Goal: Complete application form: Complete application form

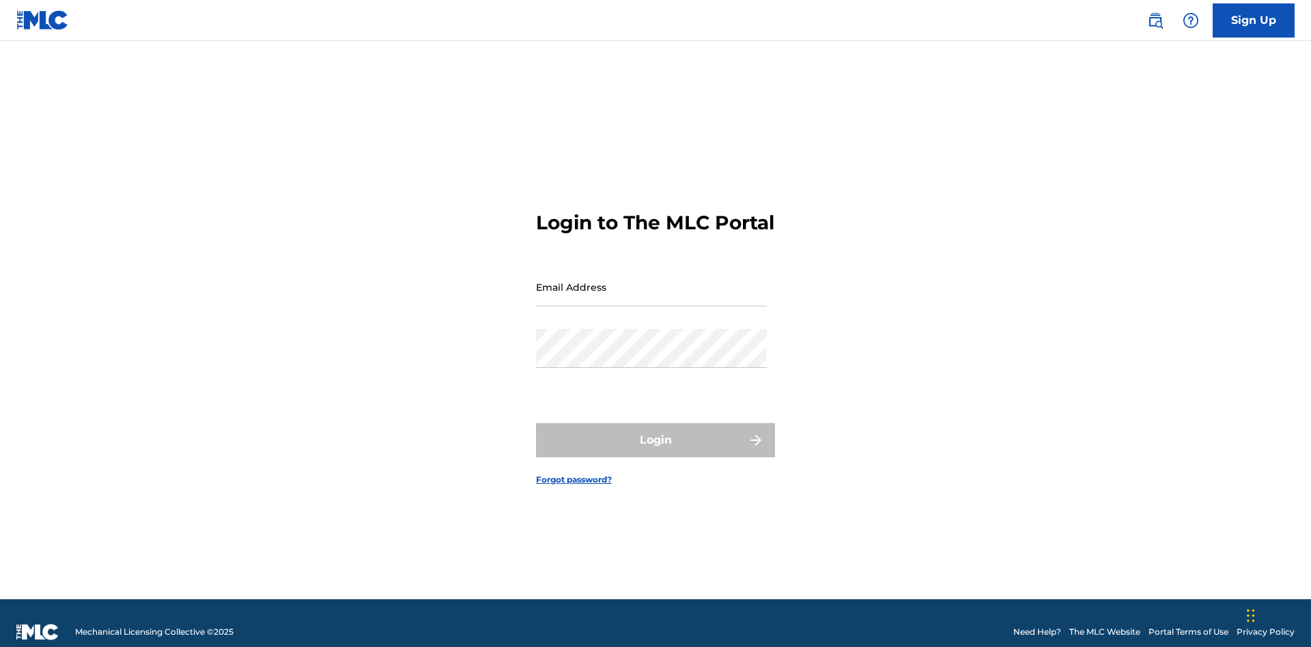
scroll to position [18, 0]
click at [1254, 20] on link "Sign Up" at bounding box center [1254, 20] width 82 height 34
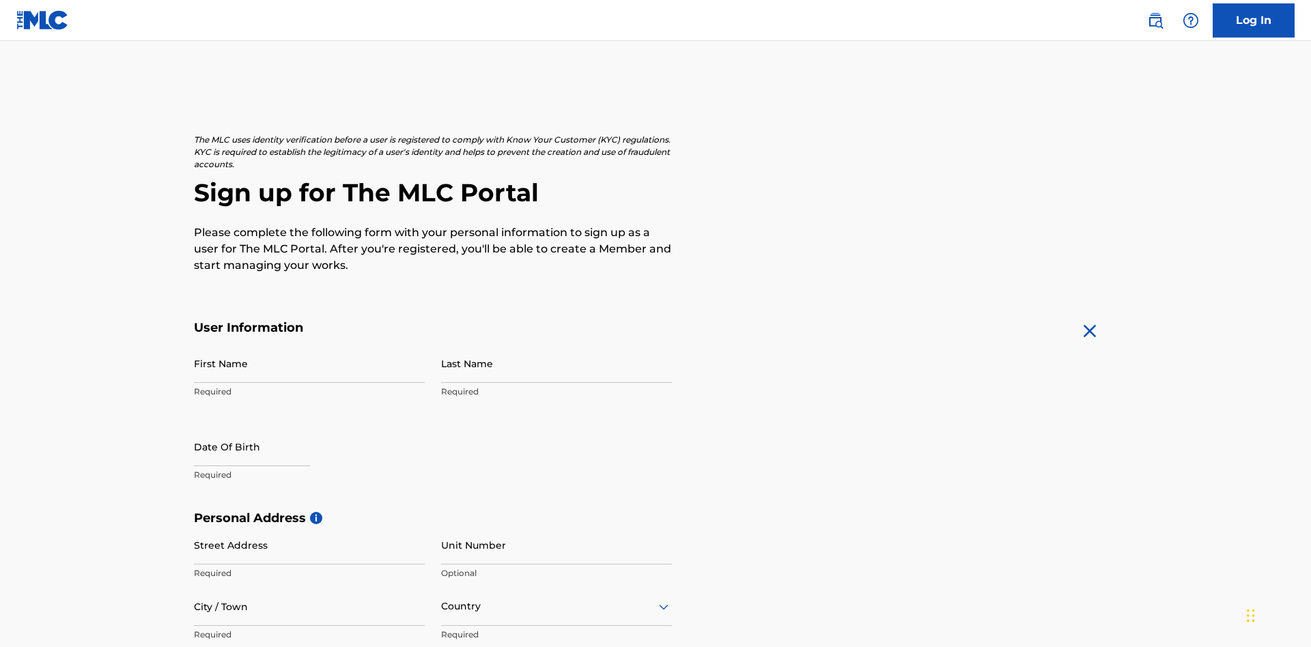
click at [309, 344] on input "First Name" at bounding box center [309, 363] width 231 height 39
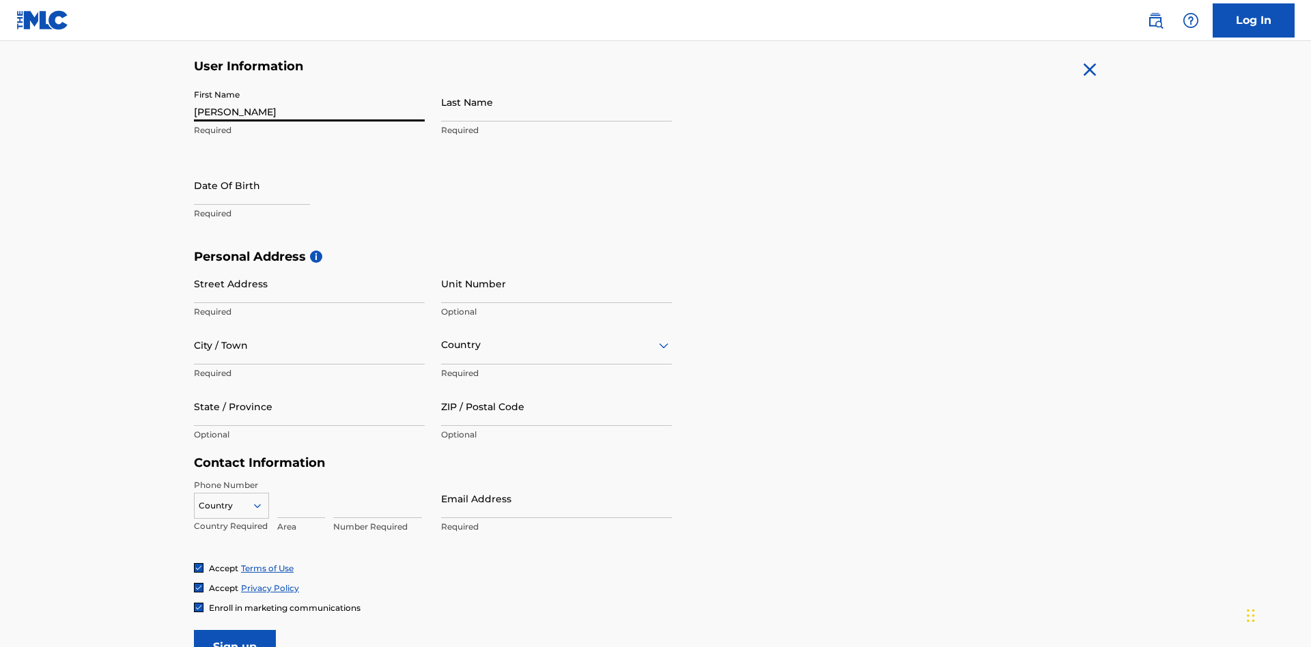
type input "[PERSON_NAME]"
click at [557, 102] on input "Last Name" at bounding box center [556, 102] width 231 height 39
type input "Ribble"
click at [263, 166] on input "text" at bounding box center [252, 185] width 116 height 39
select select "7"
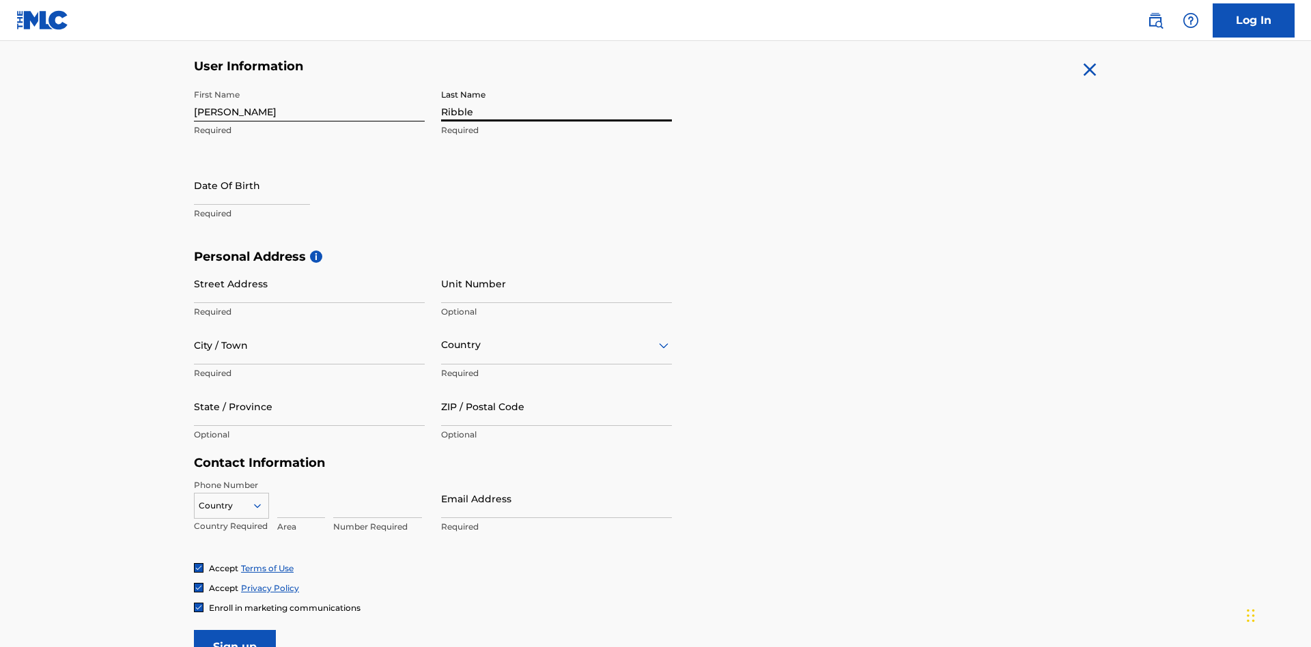
select select "2025"
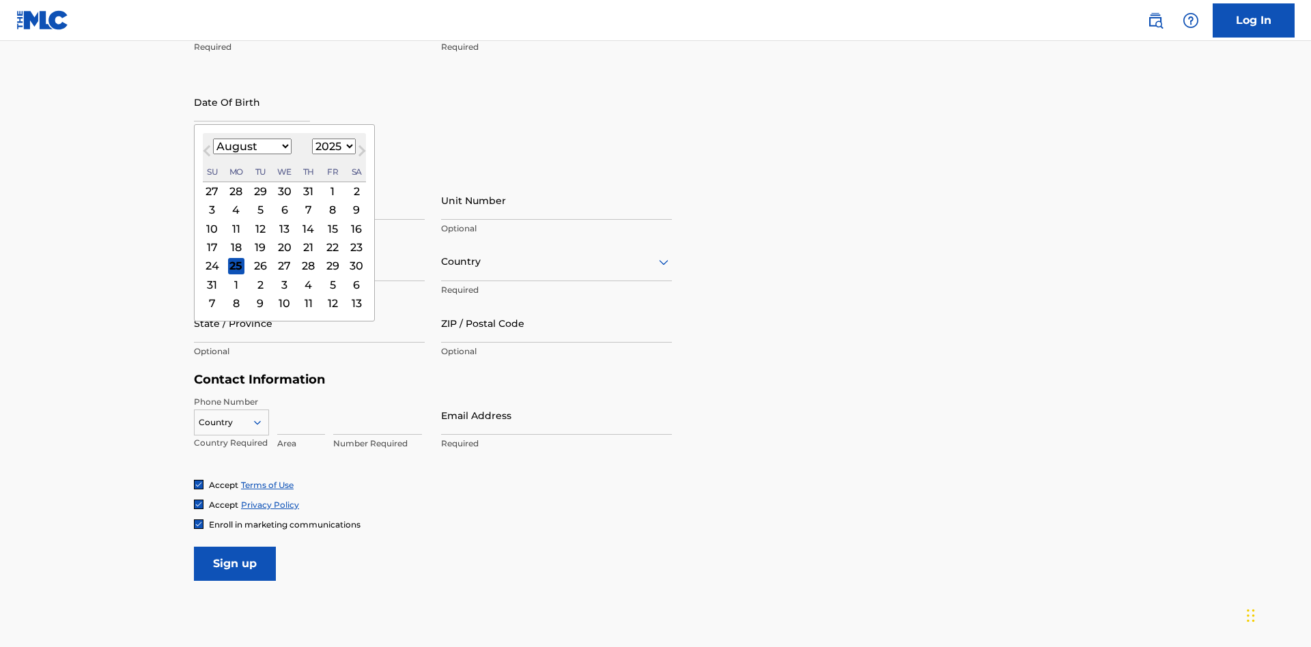
click at [251, 146] on select "January February March April May June July August September October November De…" at bounding box center [252, 147] width 79 height 16
select select "0"
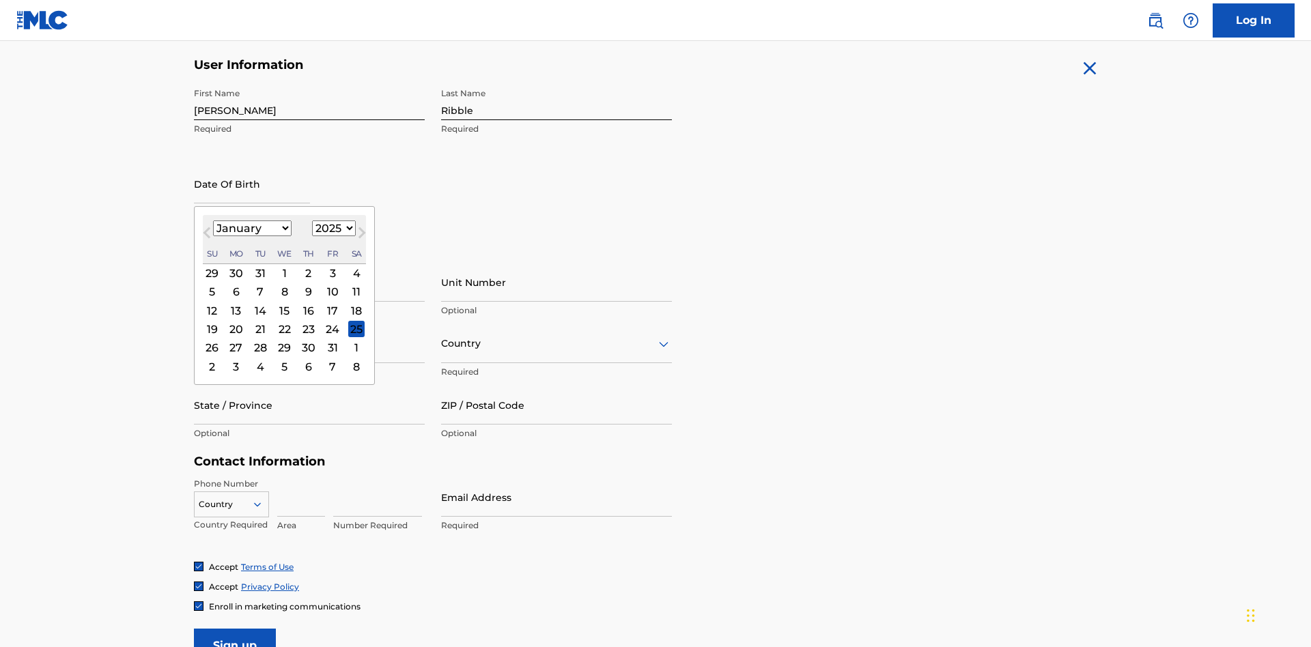
click at [332, 228] on select "1900 1901 1902 1903 1904 1905 1906 1907 1908 1909 1910 1911 1912 1913 1914 1915…" at bounding box center [334, 229] width 44 height 16
select select "1985"
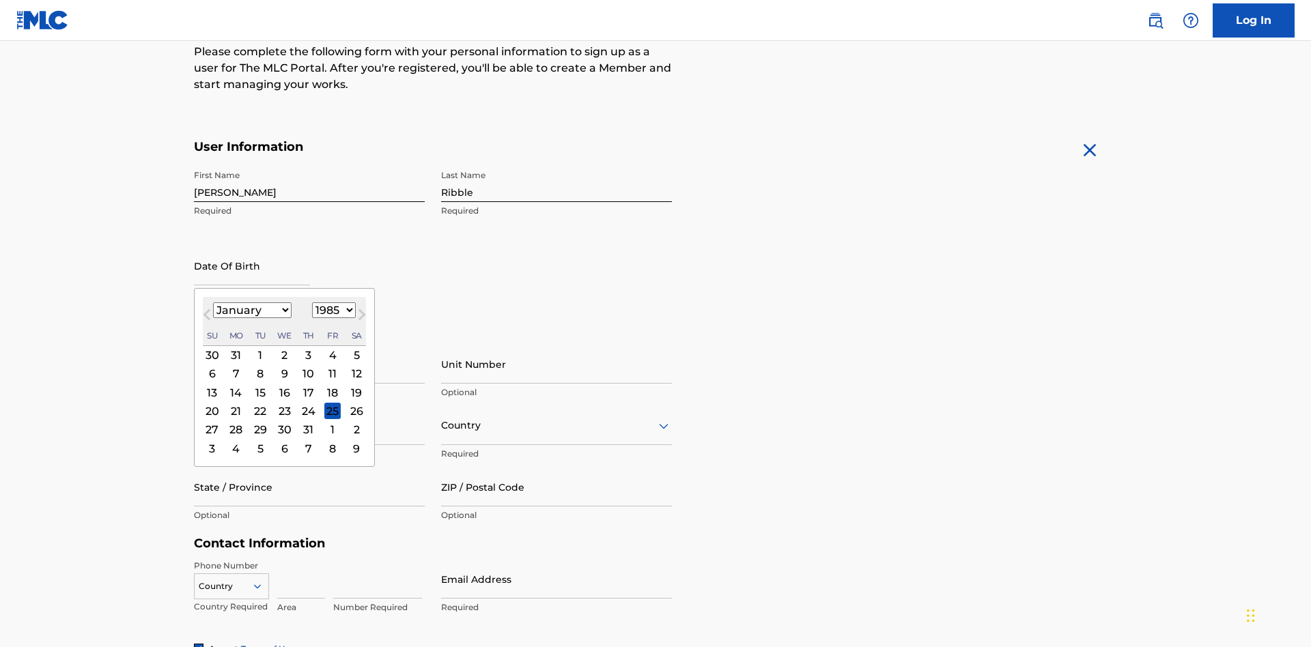
click at [332, 310] on select "1900 1901 1902 1903 1904 1905 1906 1907 1908 1909 1910 1911 1912 1913 1914 1915…" at bounding box center [334, 311] width 44 height 16
click at [260, 366] on div "8" at bounding box center [260, 374] width 16 height 16
type input "[DATE]"
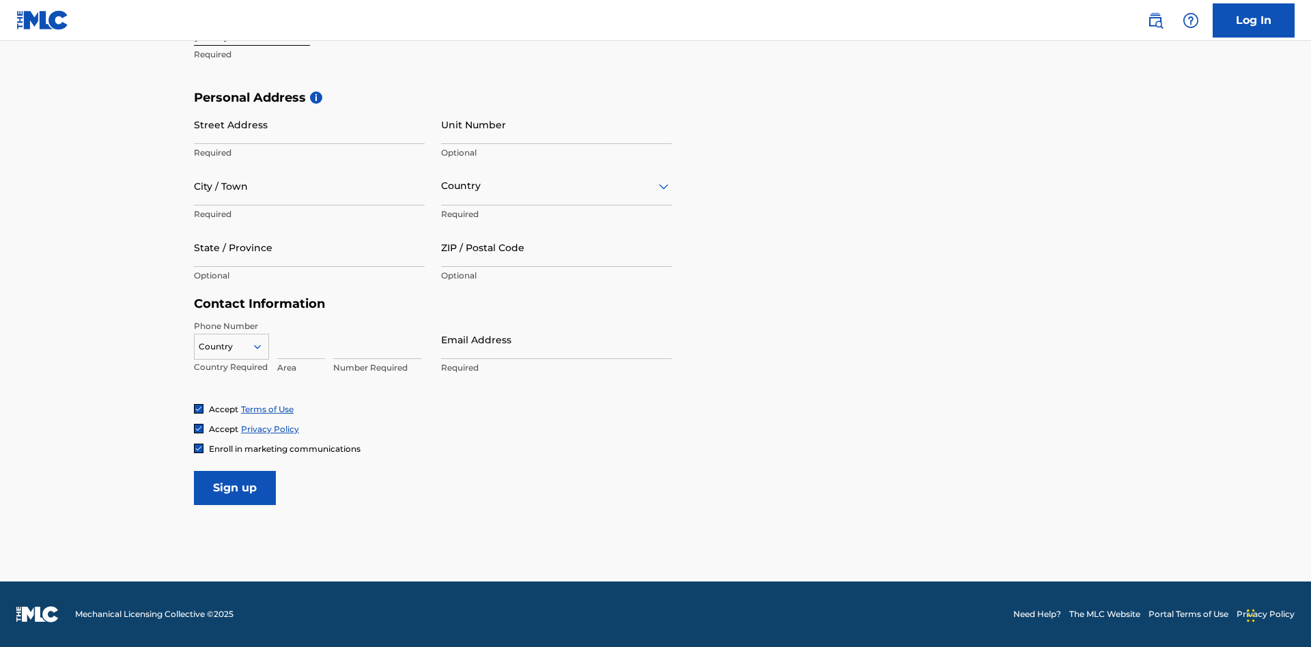
click at [309, 124] on input "Street Address" at bounding box center [309, 124] width 231 height 39
type input "[STREET_ADDRESS]"
click at [309, 186] on input "City / Town" at bounding box center [309, 186] width 231 height 39
type input "[GEOGRAPHIC_DATA]"
click at [442, 186] on input "text" at bounding box center [442, 186] width 3 height 14
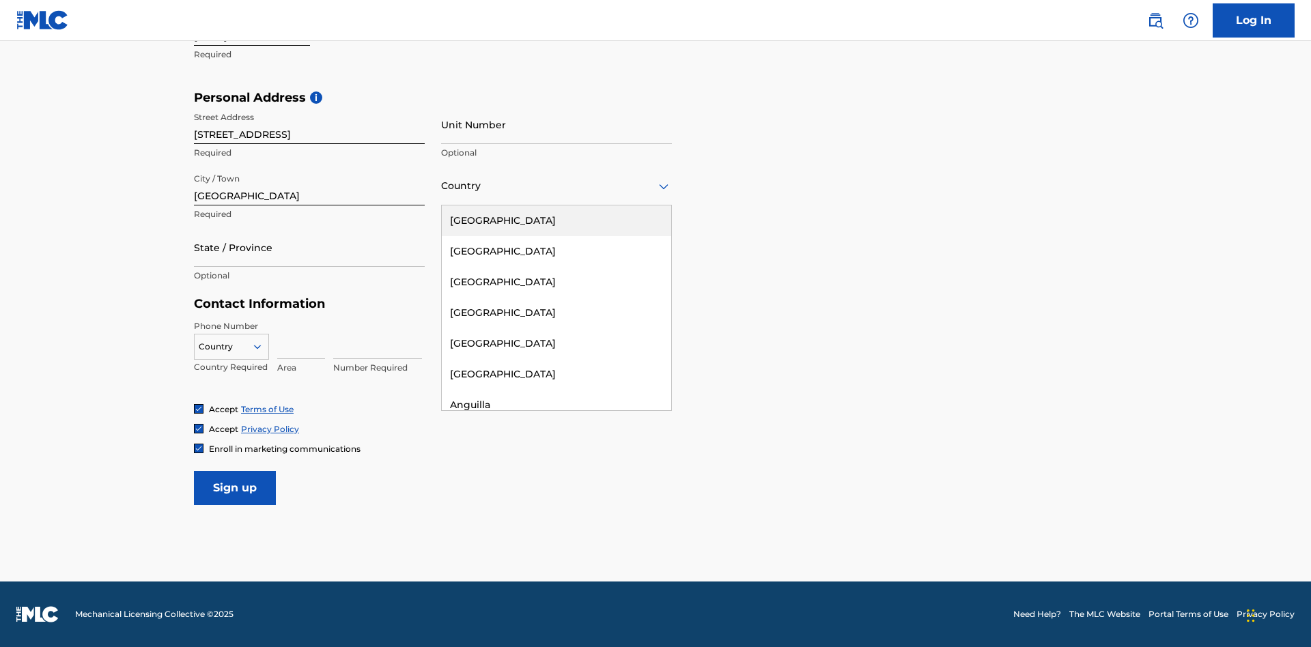
click at [557, 221] on div "[GEOGRAPHIC_DATA]" at bounding box center [556, 221] width 229 height 31
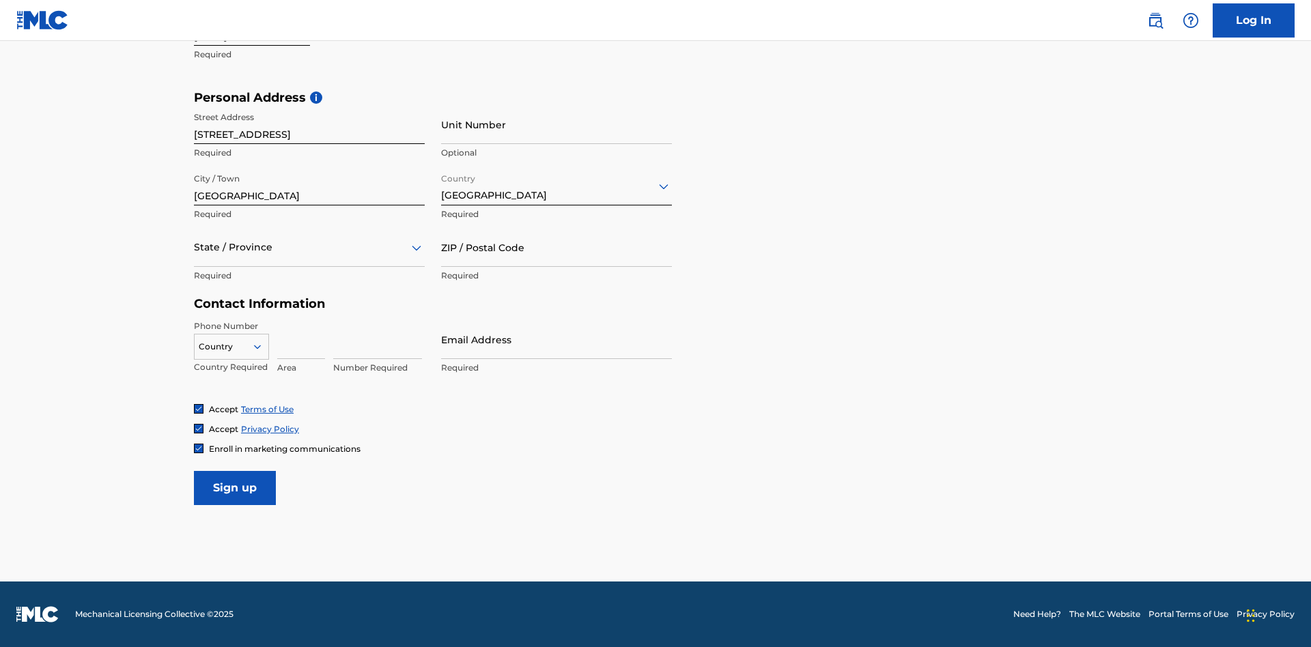
click at [309, 247] on div at bounding box center [309, 247] width 231 height 17
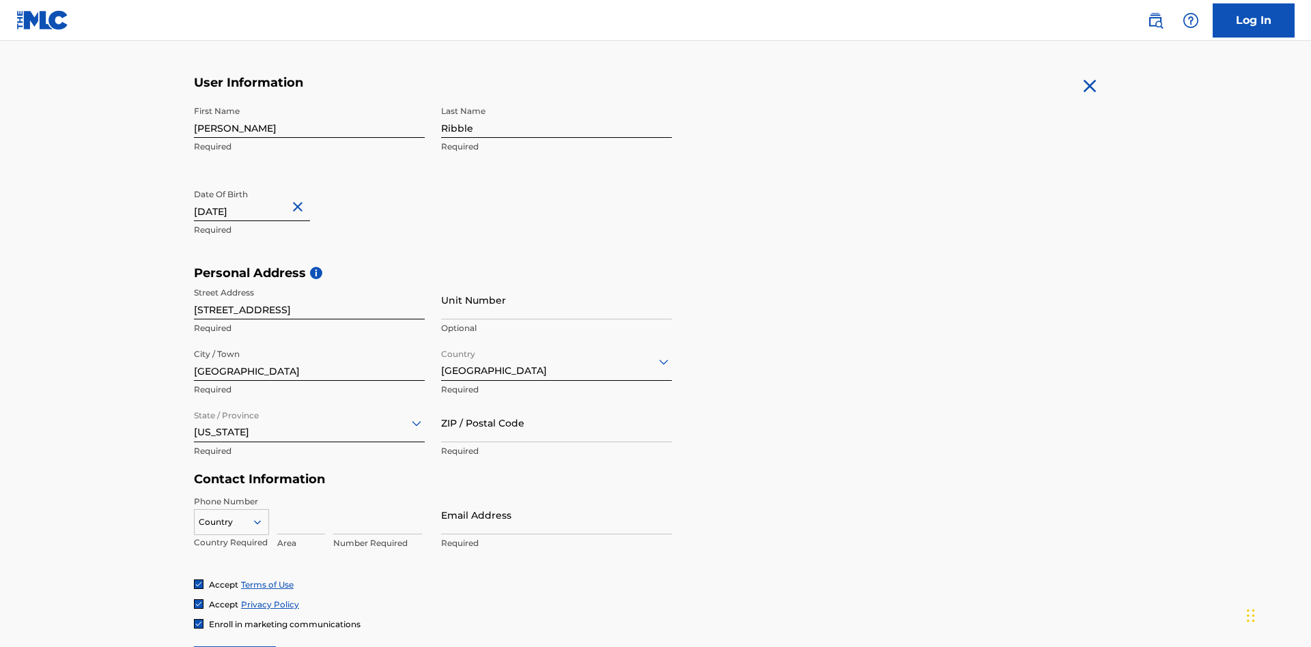
click at [557, 404] on input "ZIP / Postal Code" at bounding box center [556, 423] width 231 height 39
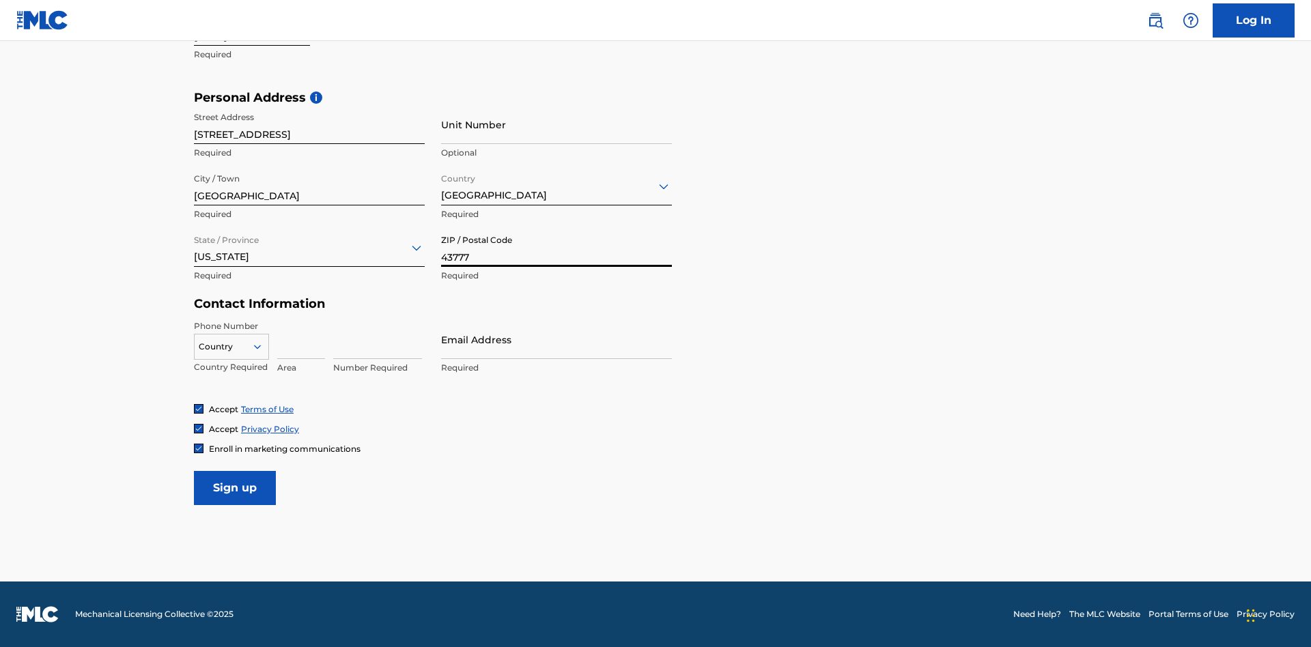
type input "43777"
click at [263, 346] on icon at bounding box center [257, 347] width 12 height 12
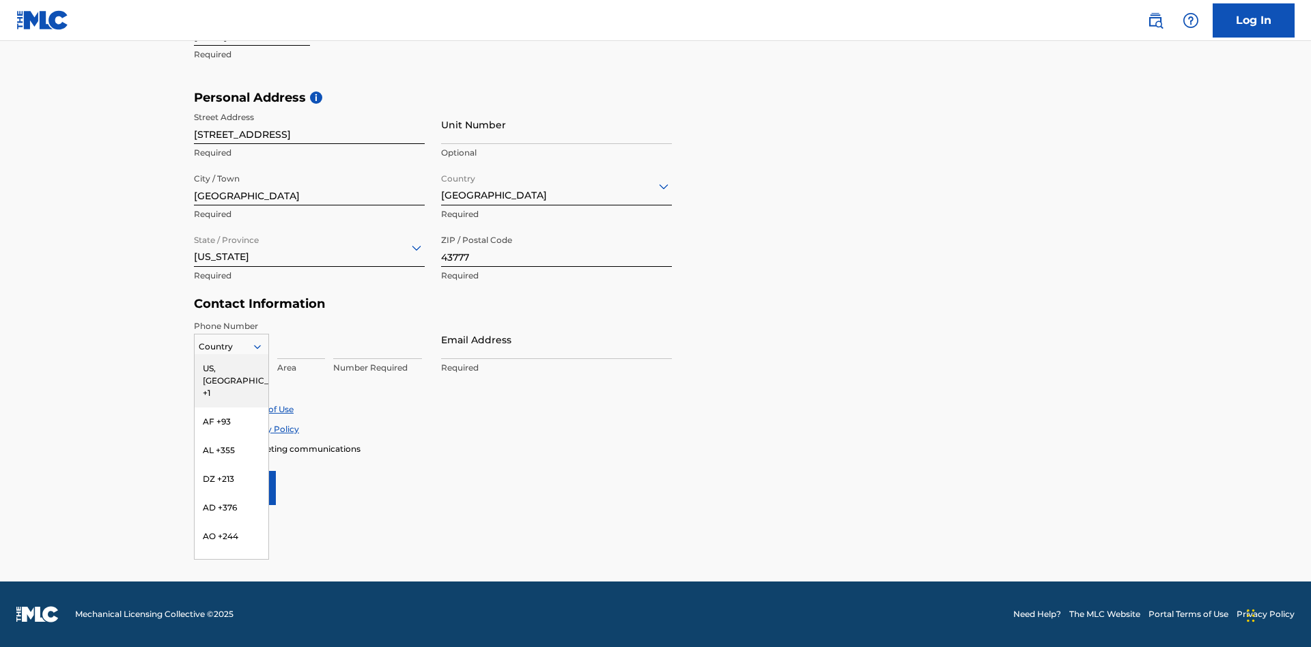
click at [232, 368] on div "US, [GEOGRAPHIC_DATA] +1" at bounding box center [232, 380] width 74 height 53
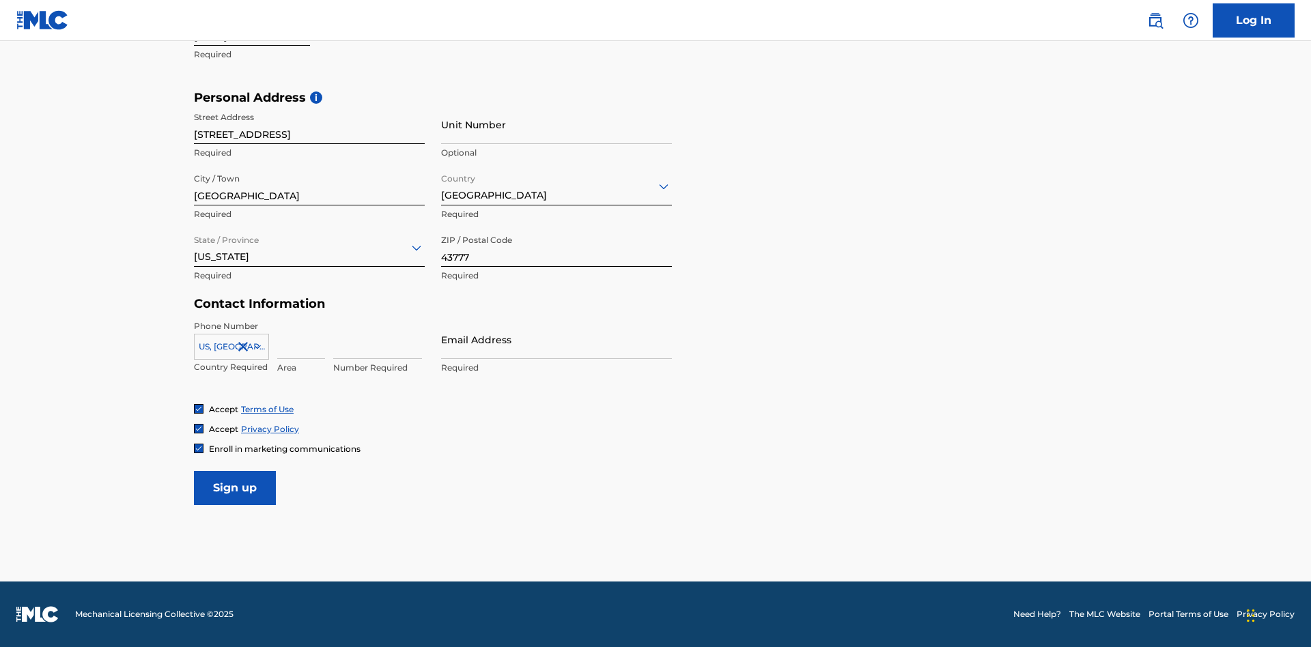
click at [301, 339] on input at bounding box center [301, 339] width 48 height 39
type input "740"
click at [378, 339] on input at bounding box center [377, 339] width 89 height 39
type input "8086351"
click at [557, 339] on input "Email Address" at bounding box center [556, 339] width 231 height 39
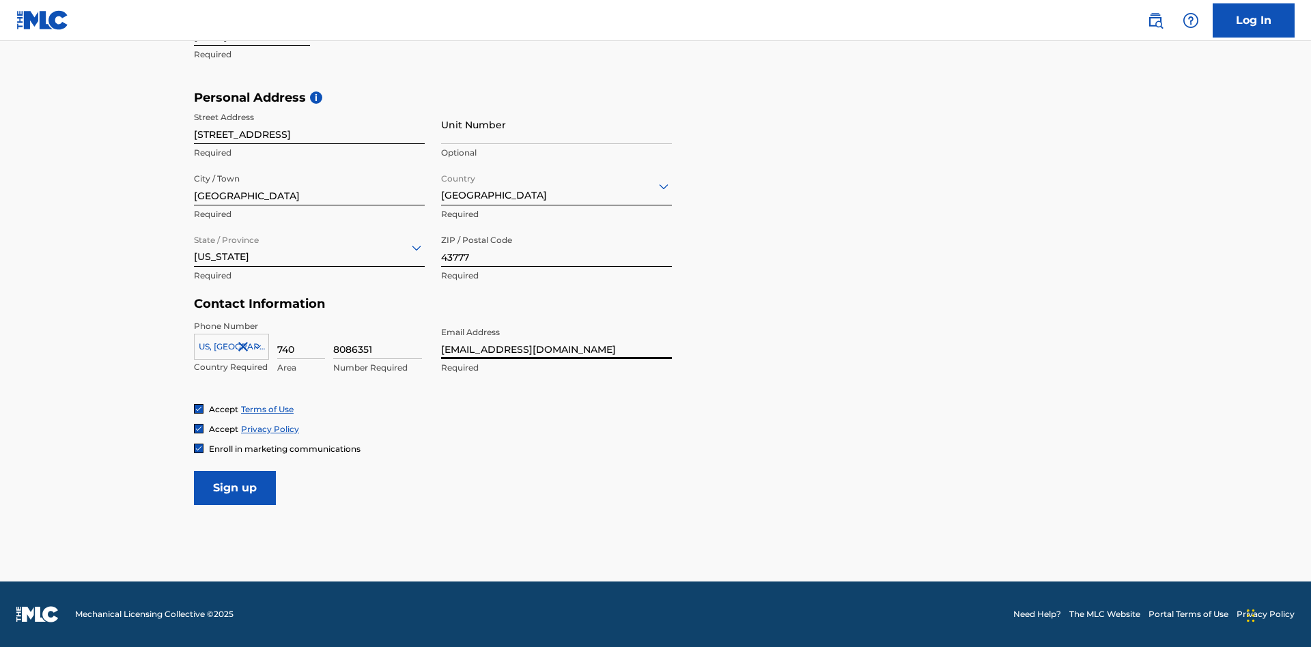
type input "[EMAIL_ADDRESS][DOMAIN_NAME]"
click at [235, 488] on input "Sign up" at bounding box center [235, 488] width 82 height 34
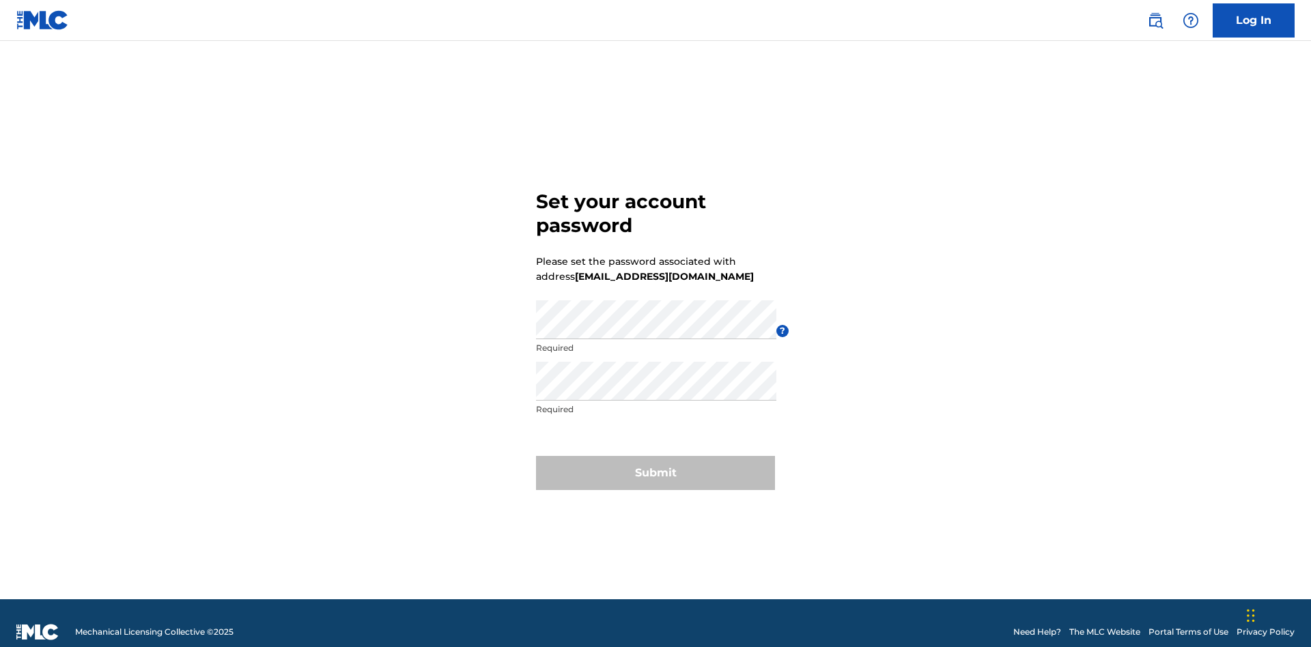
scroll to position [18, 0]
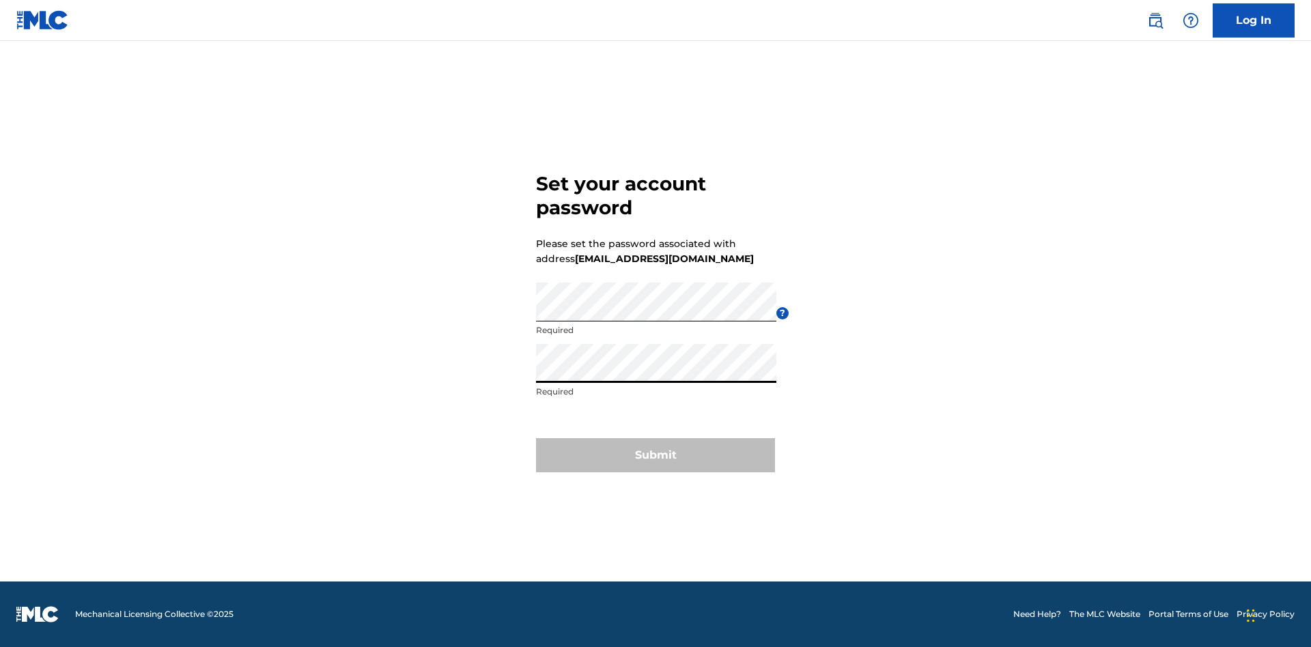
click at [656, 464] on button "Submit" at bounding box center [655, 455] width 239 height 34
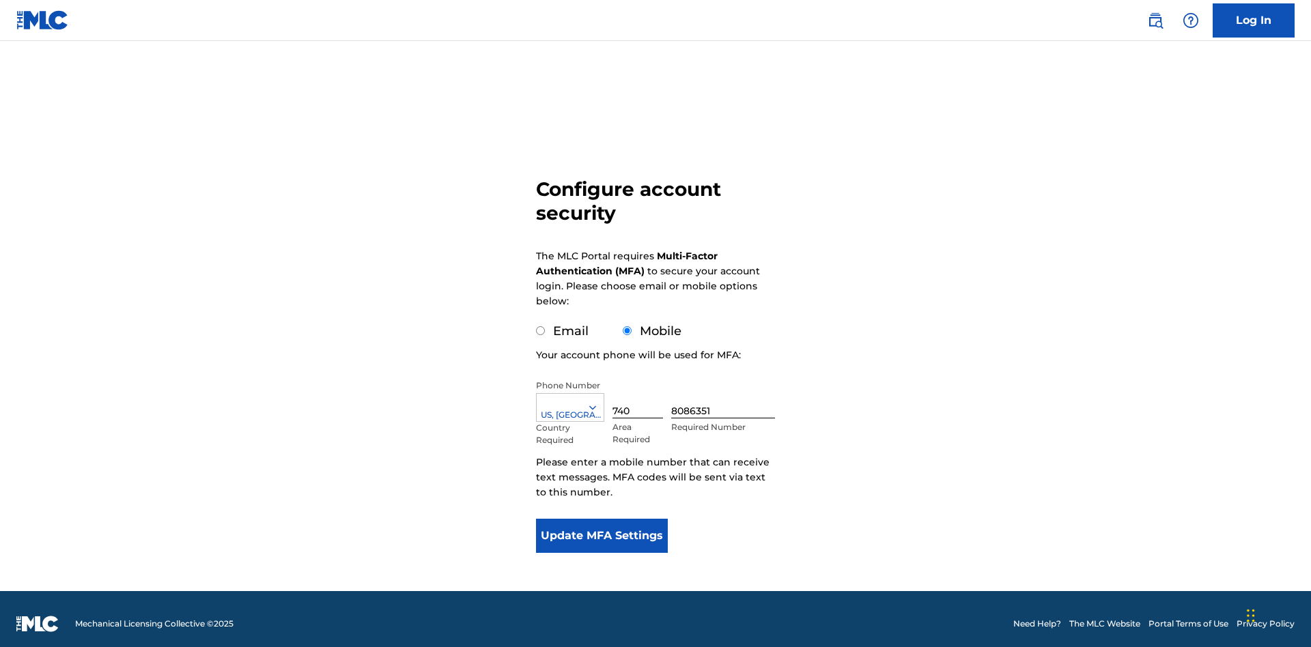
scroll to position [14, 0]
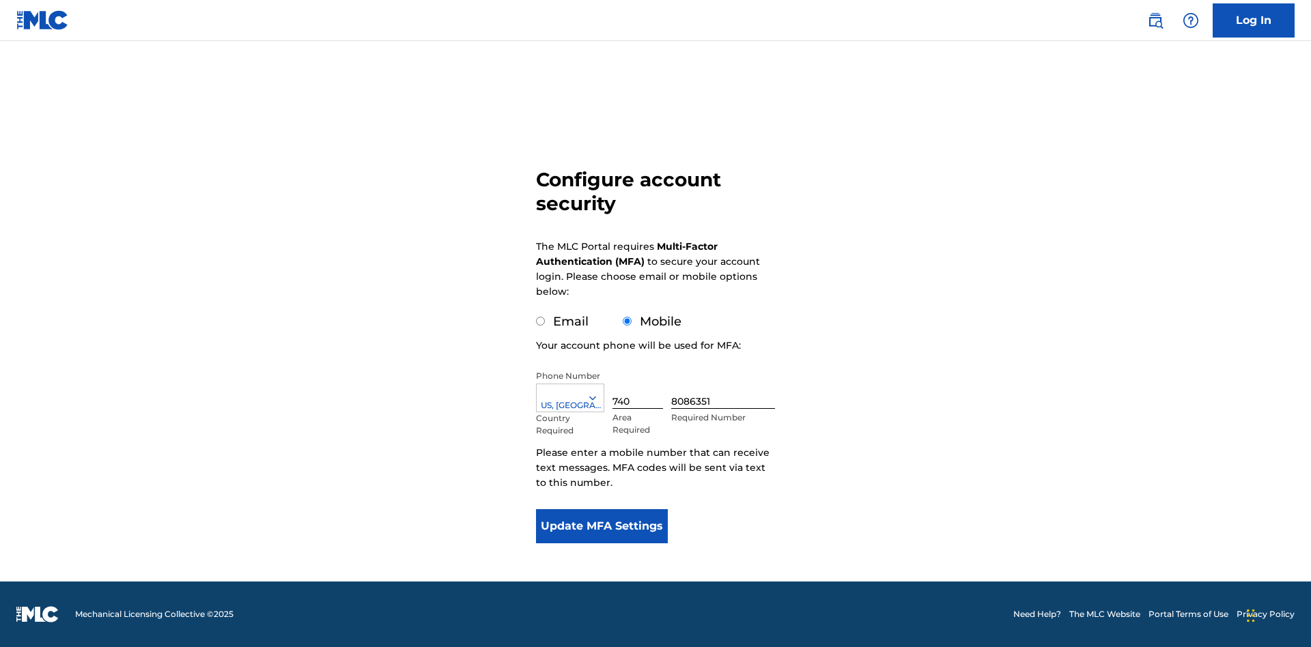
click at [628, 322] on input "Mobile" at bounding box center [627, 321] width 9 height 9
click at [598, 398] on icon at bounding box center [593, 398] width 12 height 12
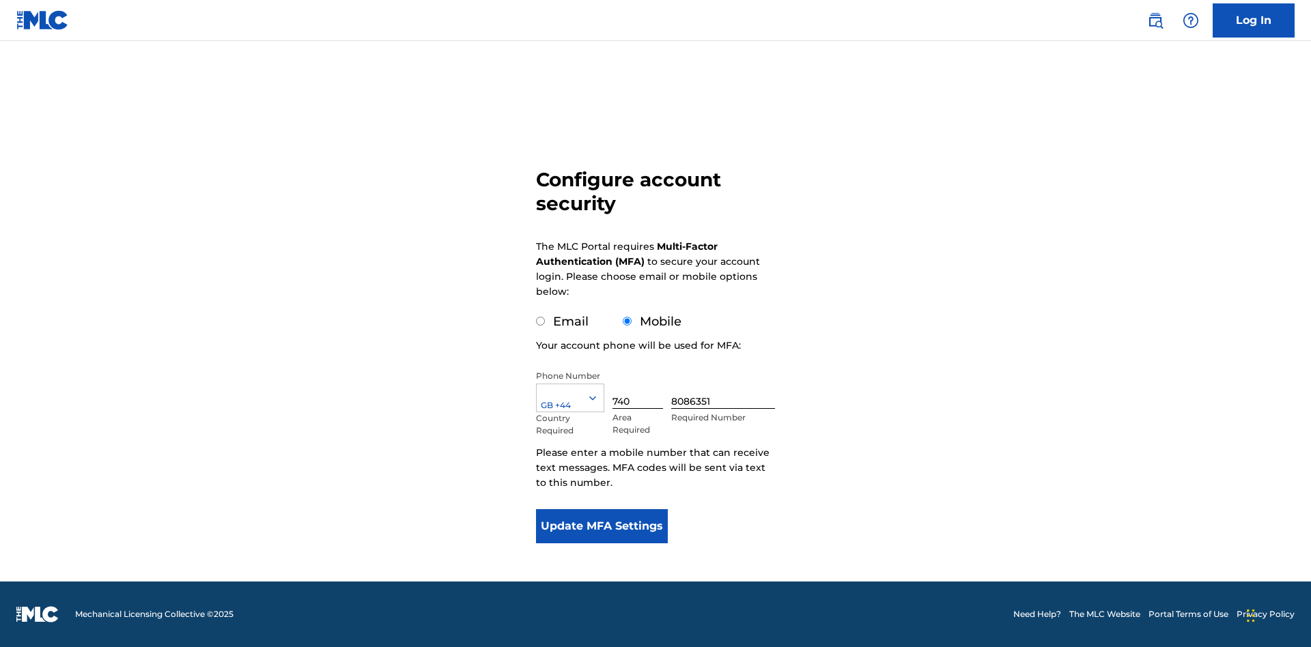
scroll to position [0, 0]
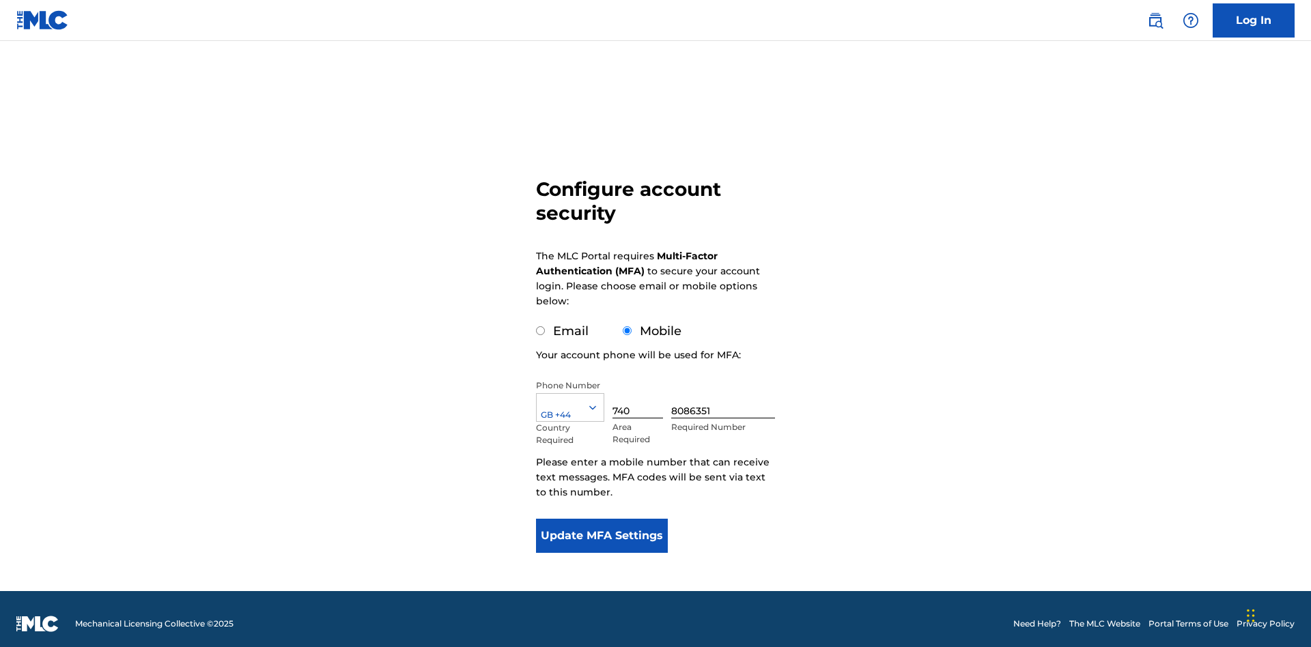
click at [641, 389] on input "740" at bounding box center [638, 399] width 51 height 39
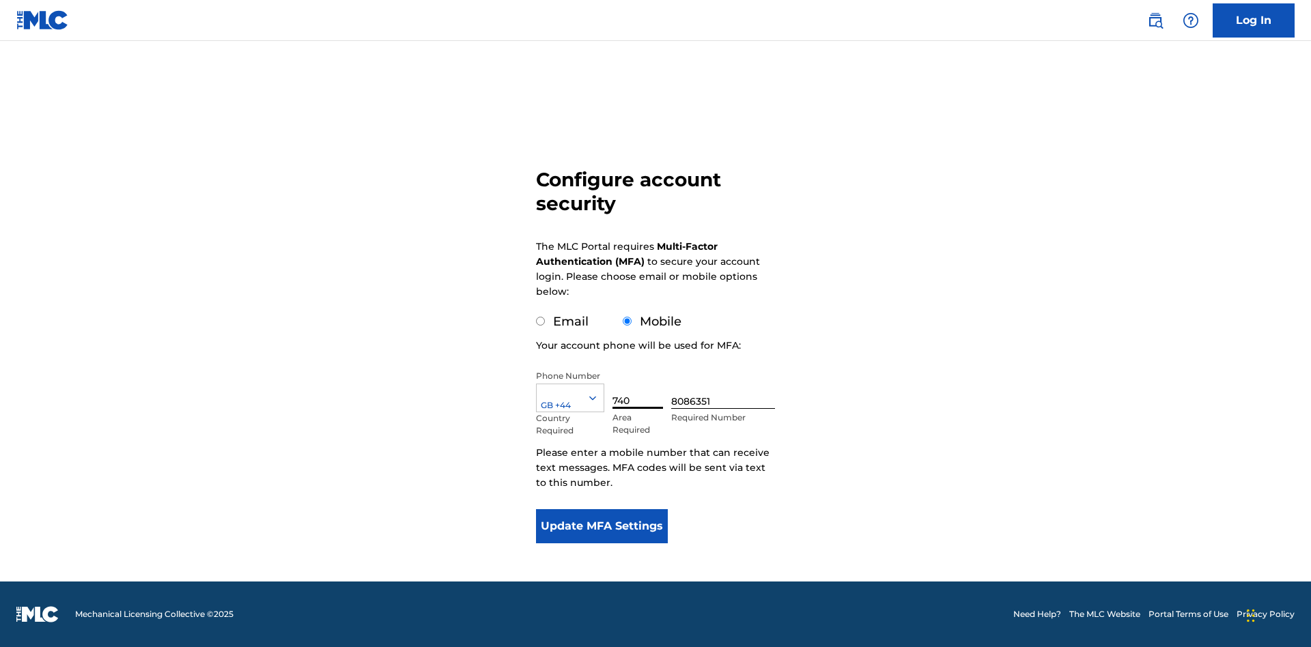
type input "740"
click at [726, 389] on input "8086351" at bounding box center [723, 389] width 104 height 39
type input "1252166"
click at [602, 527] on button "Update MFA Settings" at bounding box center [602, 526] width 132 height 34
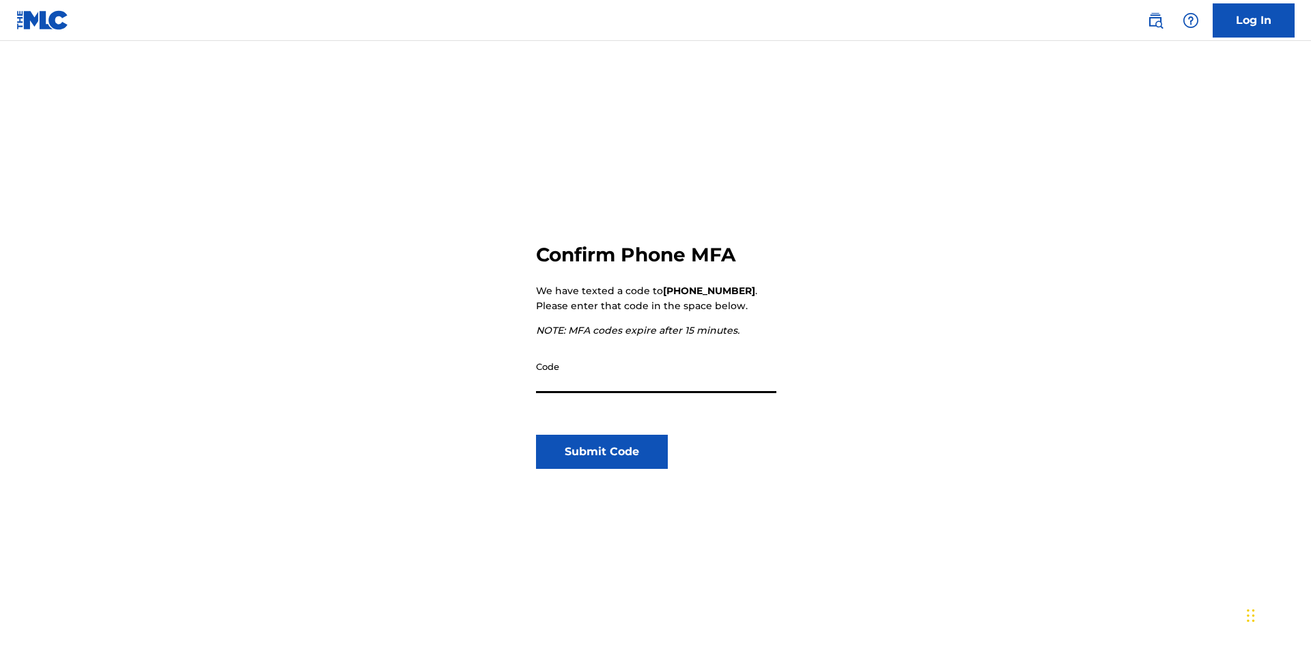
scroll to position [142, 0]
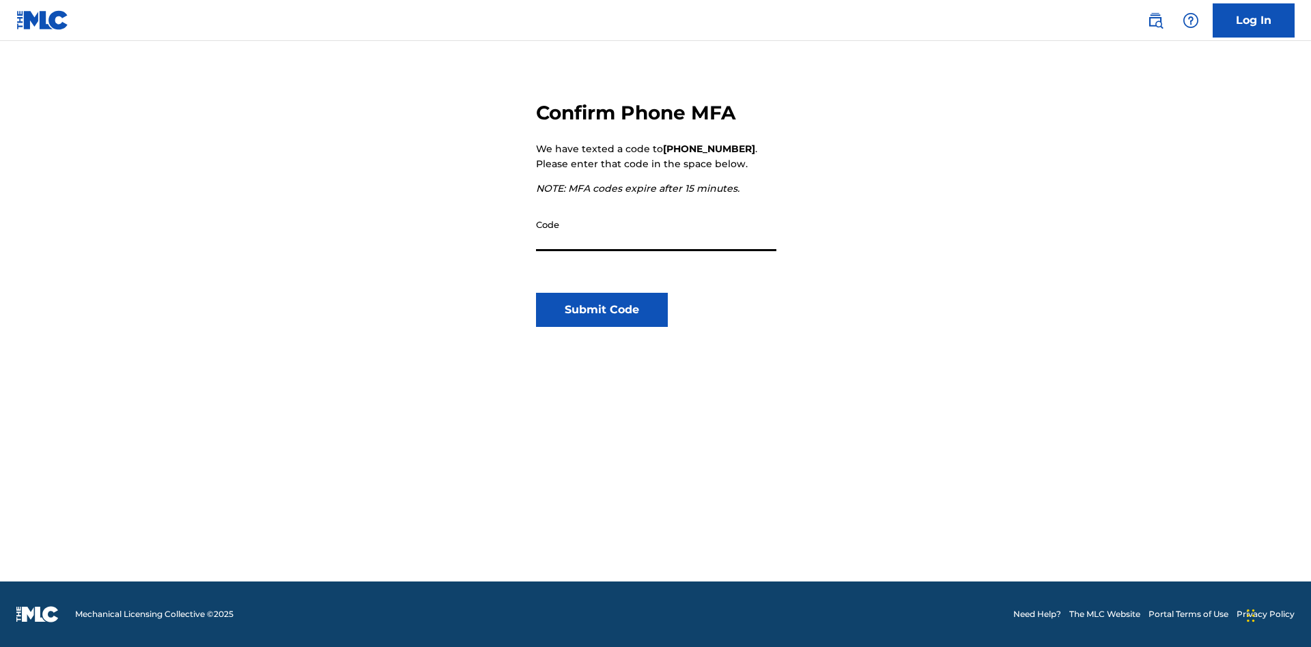
click at [656, 232] on input "Code" at bounding box center [656, 231] width 240 height 39
type input "770316"
click at [602, 310] on button "Submit Code" at bounding box center [602, 310] width 132 height 34
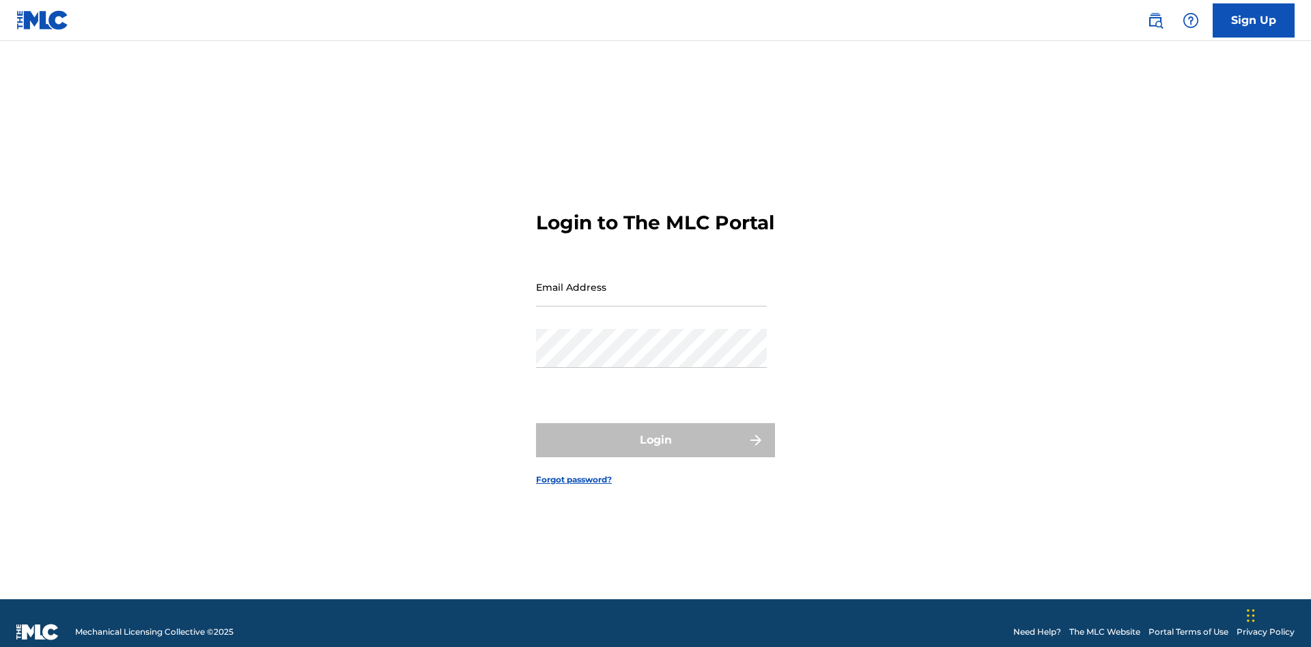
click at [651, 281] on input "Email Address" at bounding box center [651, 287] width 231 height 39
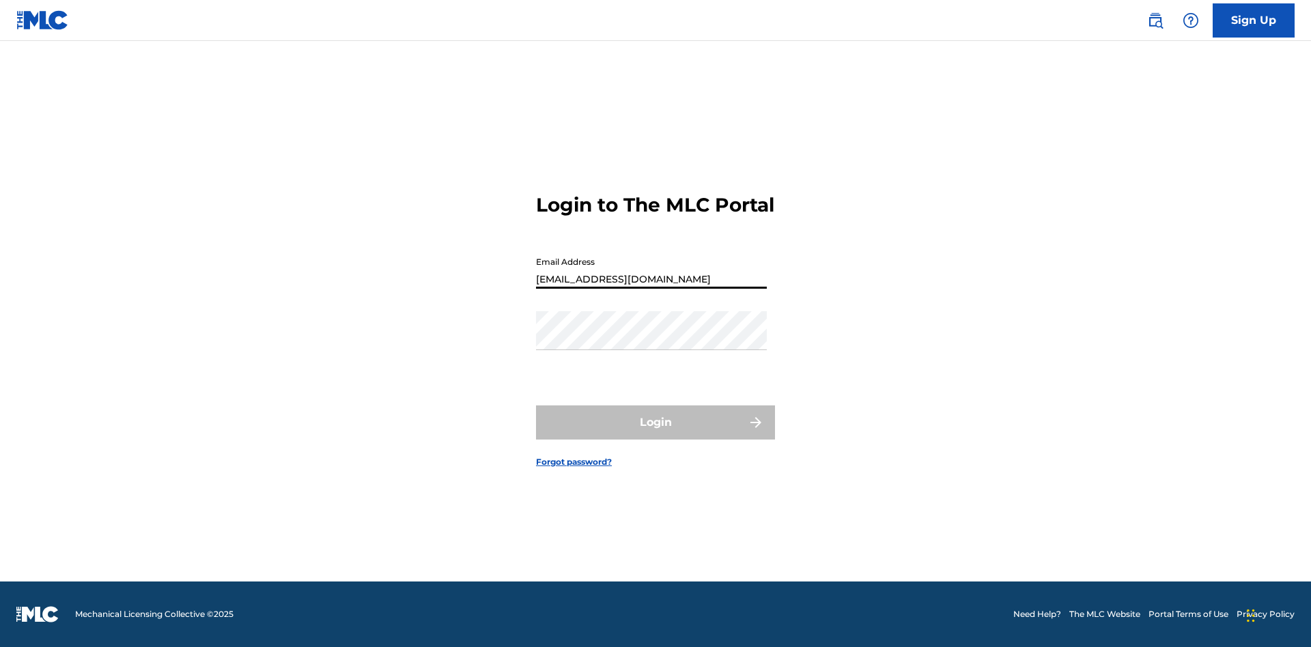
type input "[EMAIL_ADDRESS][DOMAIN_NAME]"
click at [656, 434] on button "Login" at bounding box center [655, 423] width 239 height 34
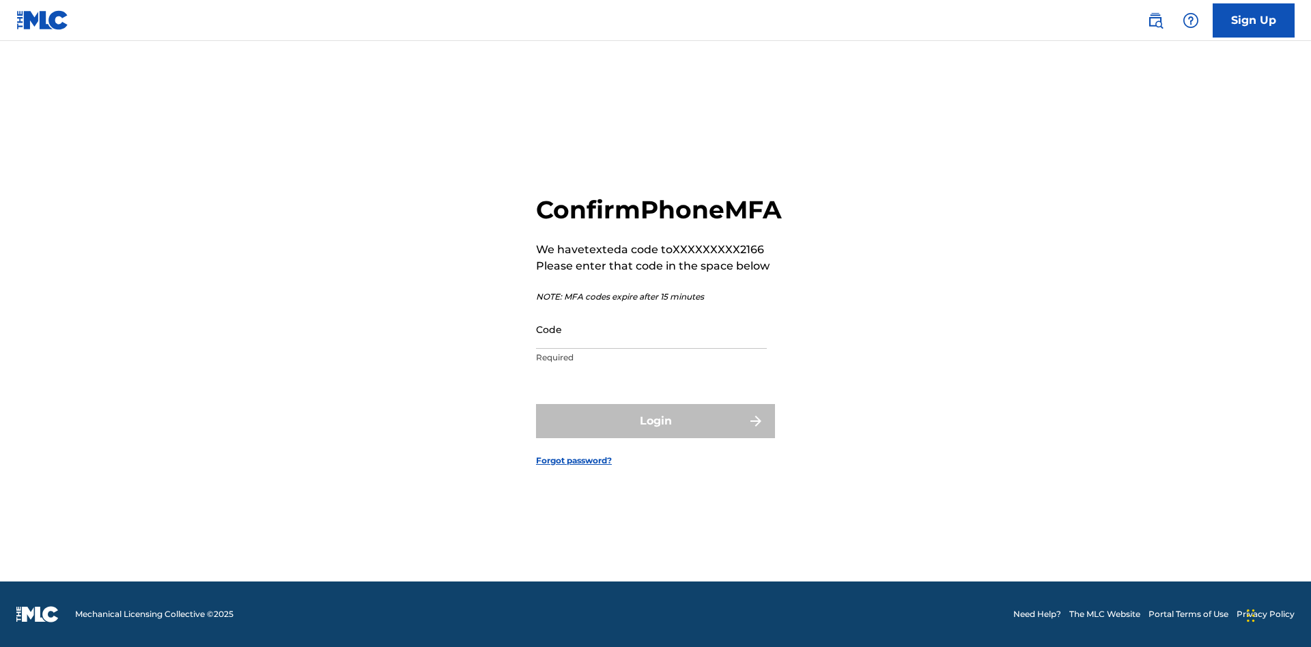
click at [651, 344] on input "Code" at bounding box center [651, 329] width 231 height 39
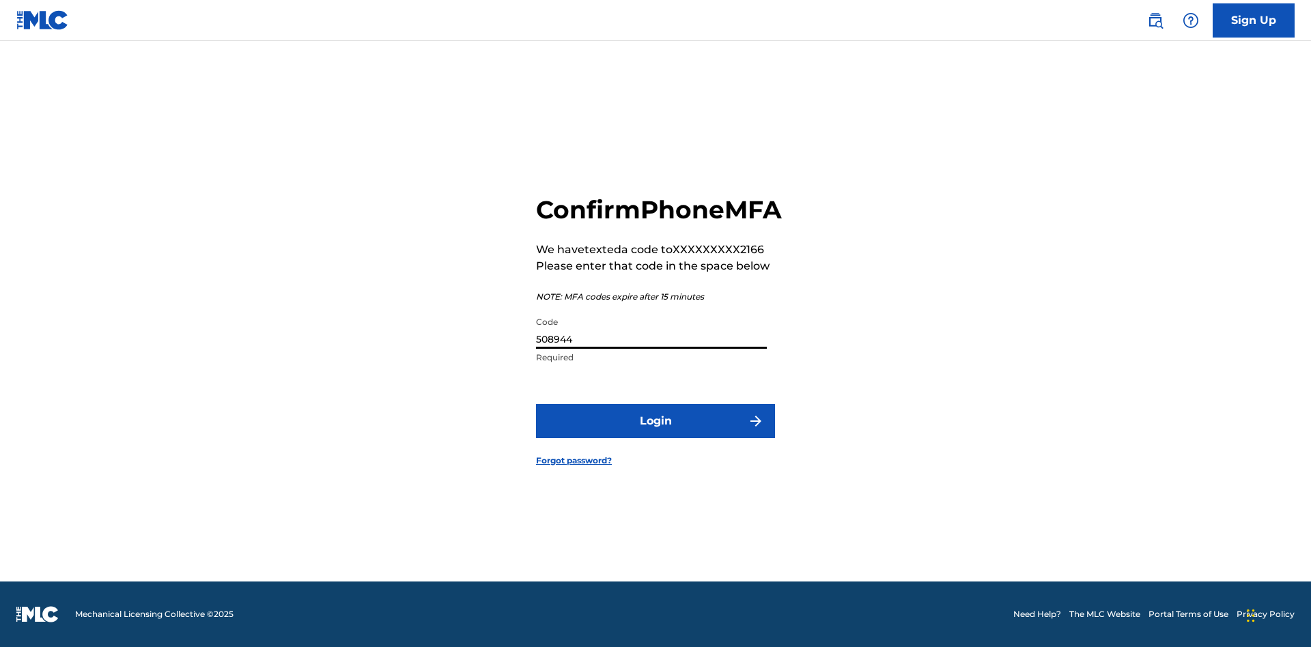
type input "508944"
click at [656, 436] on button "Login" at bounding box center [655, 421] width 239 height 34
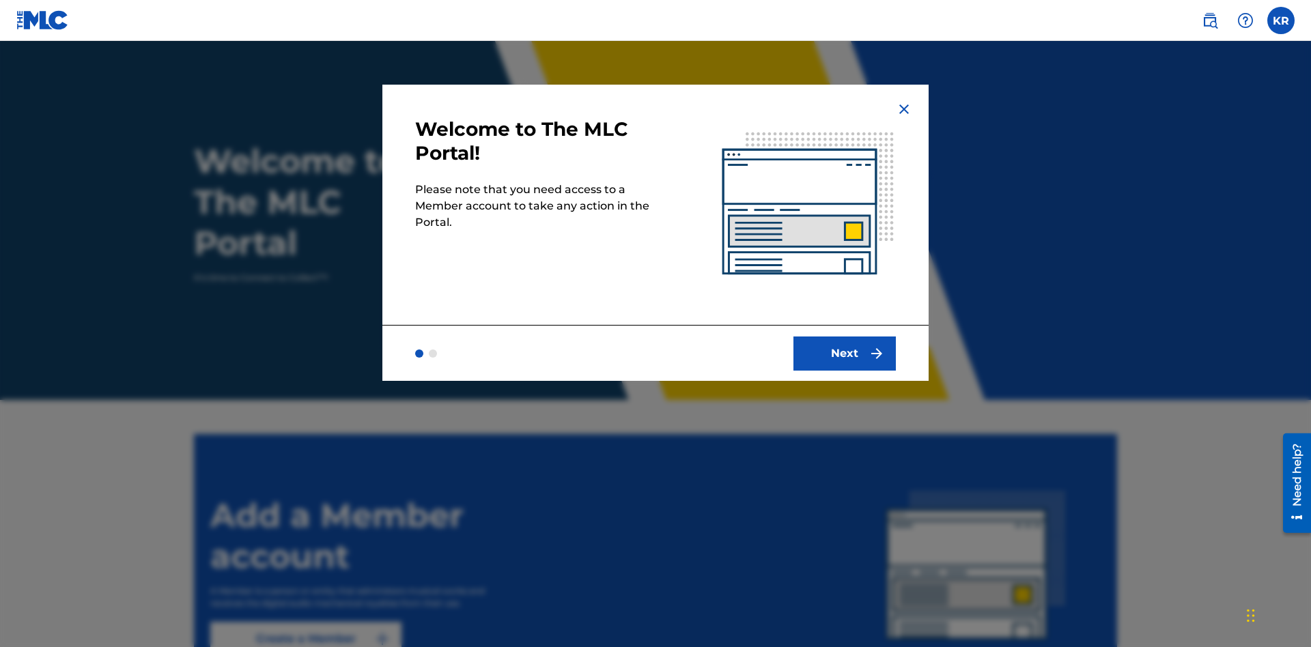
click at [845, 353] on button "Next" at bounding box center [845, 354] width 102 height 34
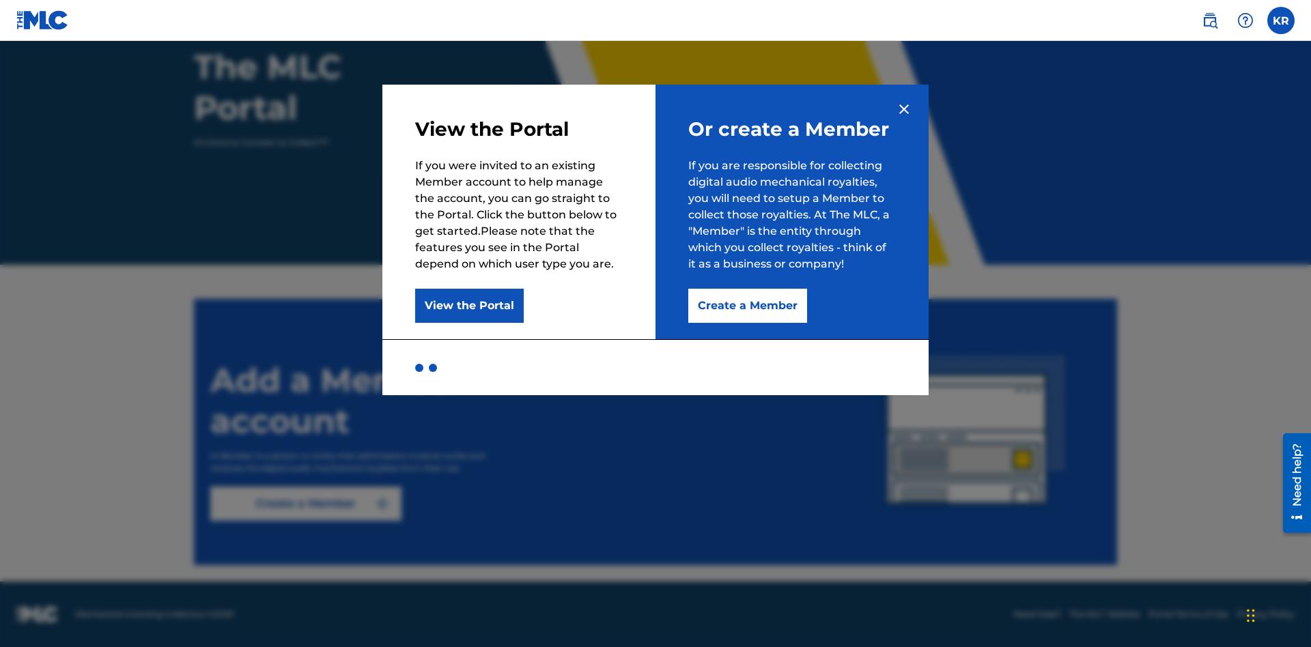
click at [746, 306] on button "Create a Member" at bounding box center [747, 306] width 119 height 34
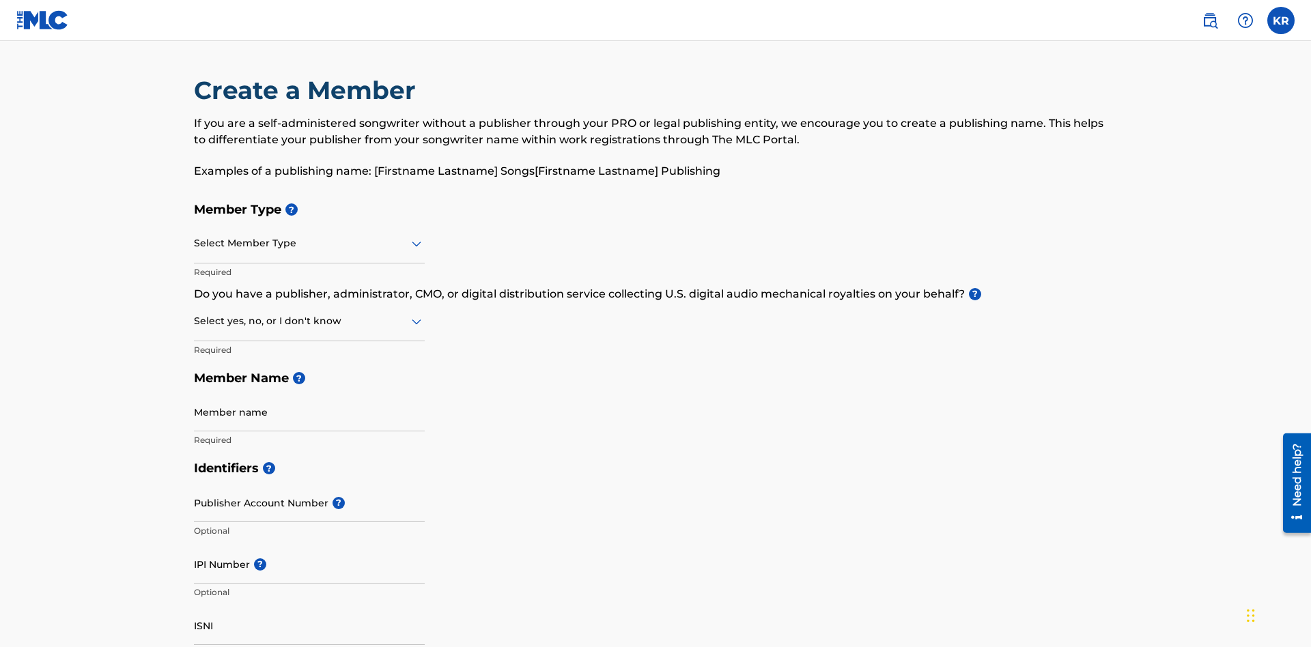
click at [195, 236] on input "text" at bounding box center [195, 243] width 3 height 14
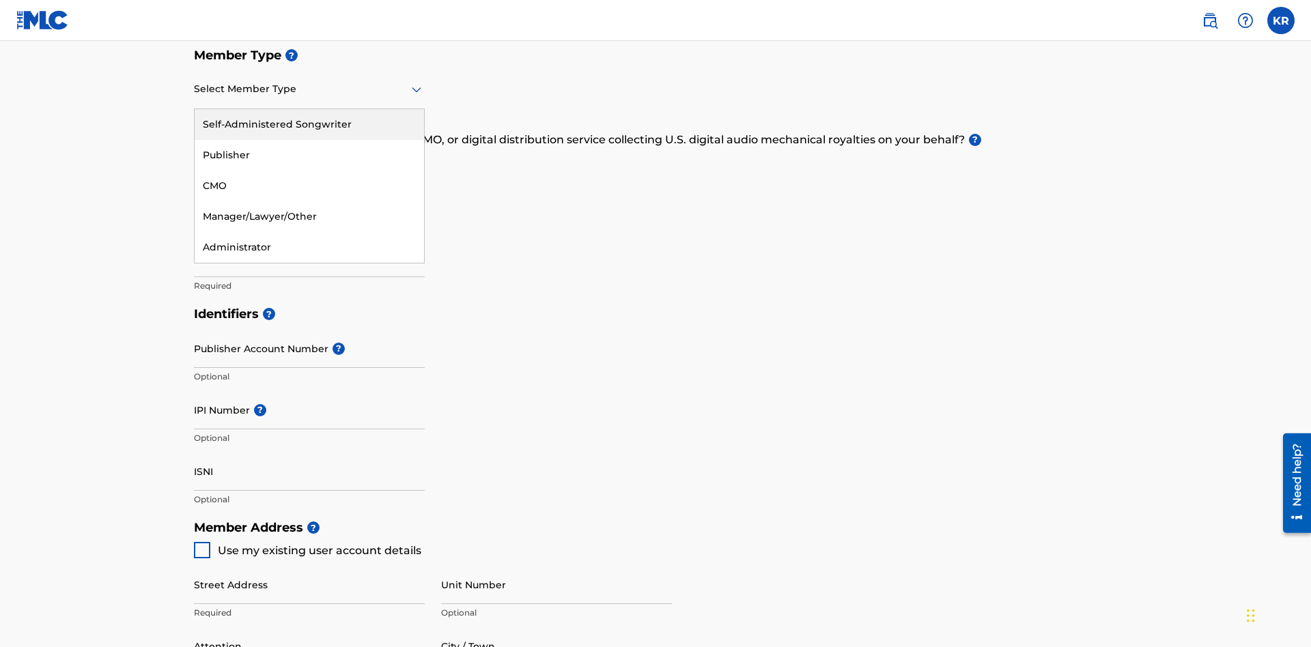
click at [309, 155] on div "Publisher" at bounding box center [309, 155] width 229 height 31
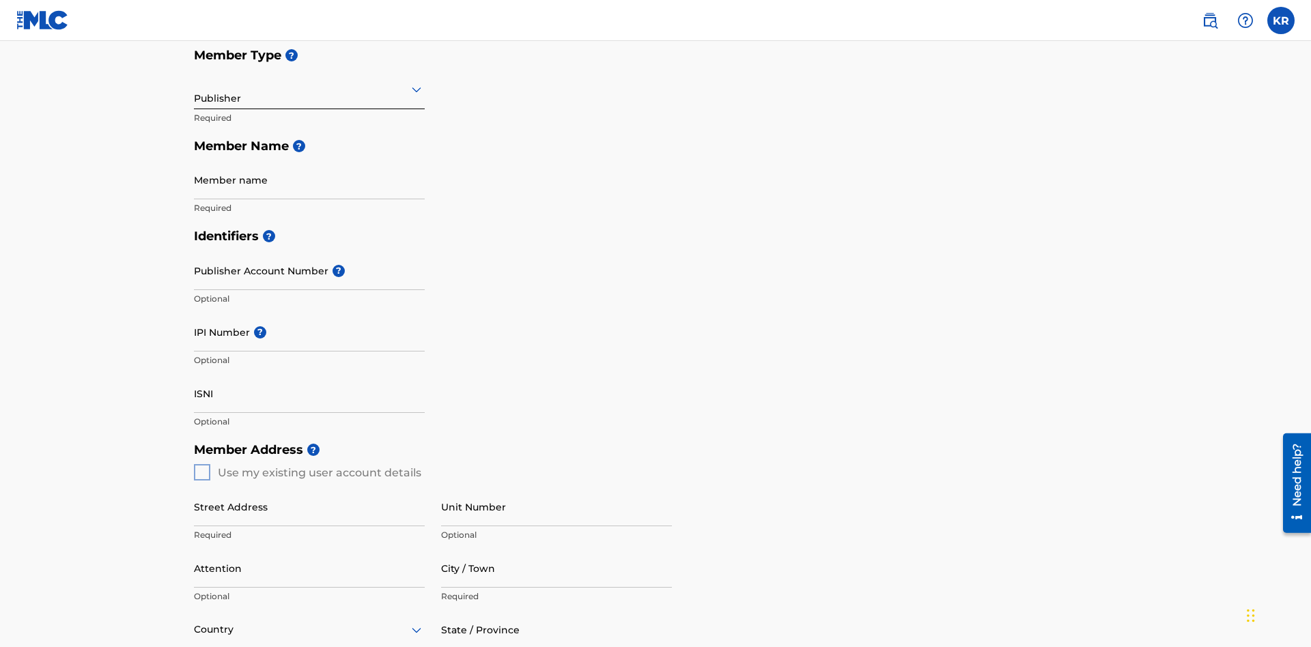
click at [195, 89] on input "text" at bounding box center [195, 89] width 3 height 14
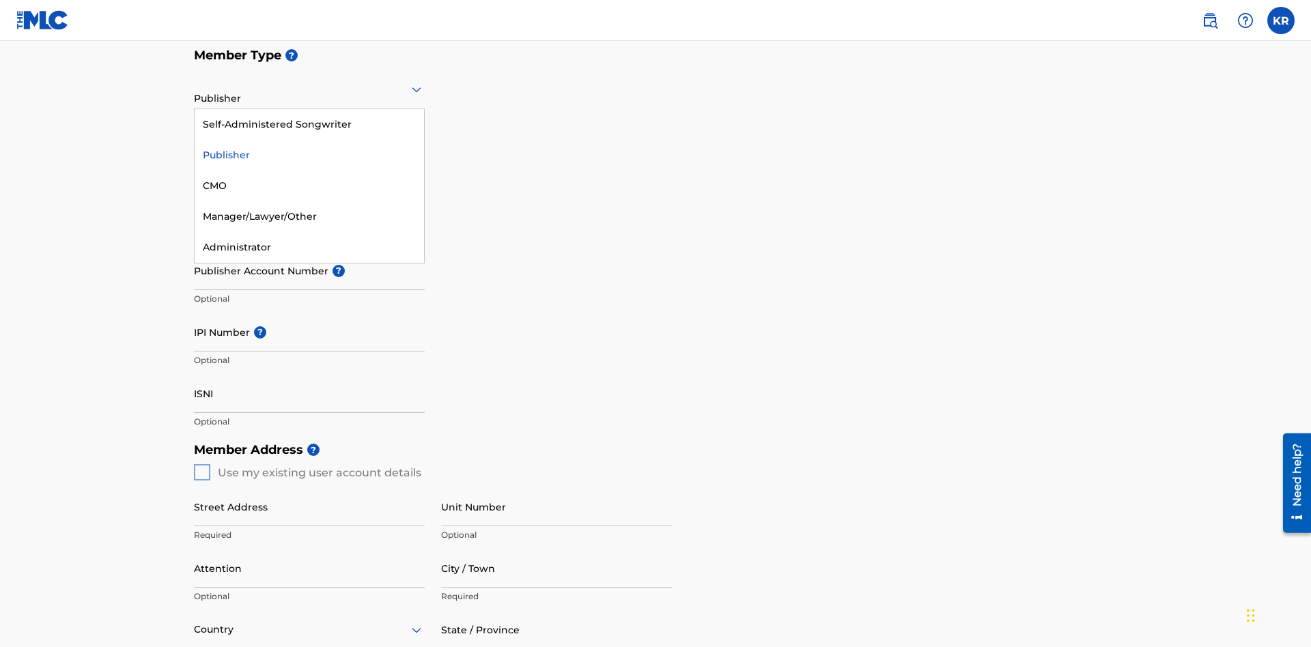
click at [309, 186] on div "CMO" at bounding box center [309, 186] width 229 height 31
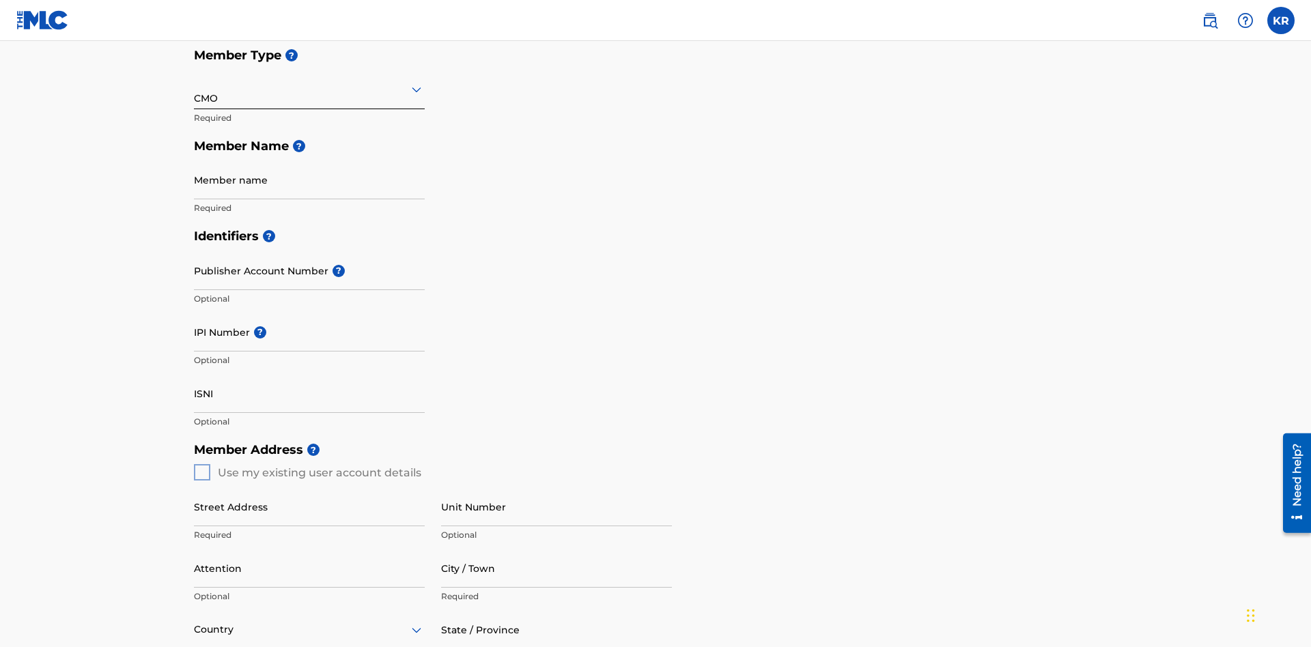
click at [195, 89] on input "text" at bounding box center [195, 89] width 3 height 14
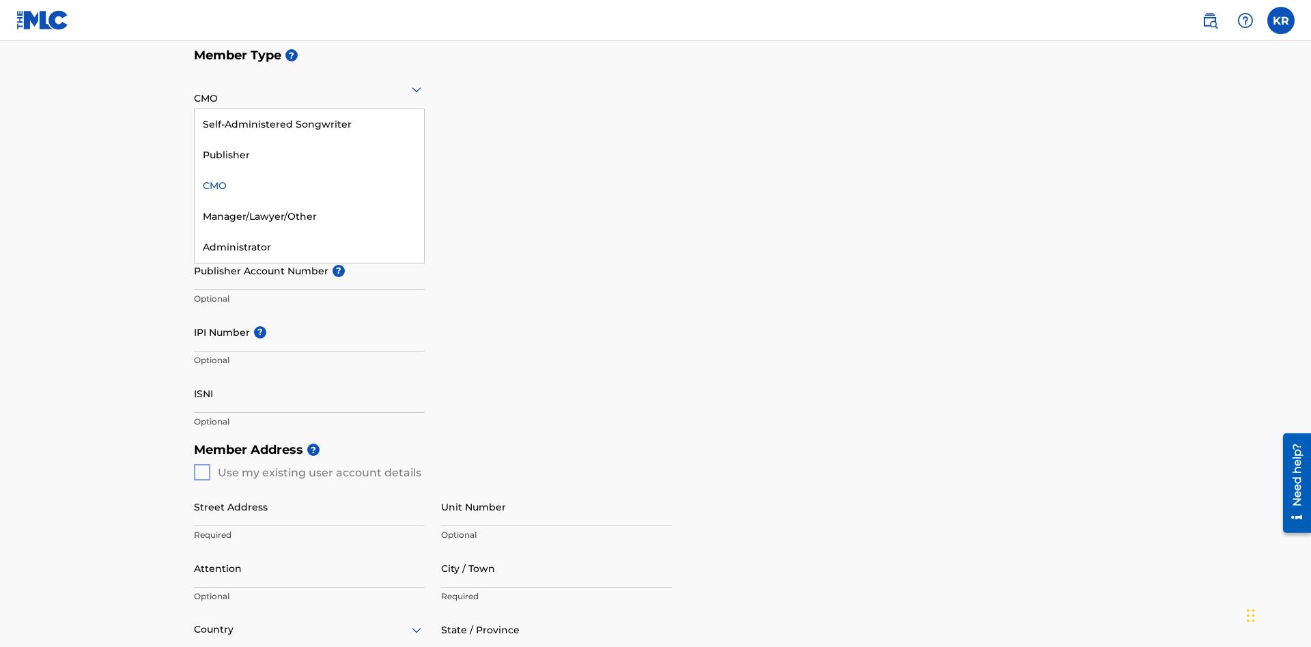
click at [309, 124] on div "Self-Administered Songwriter" at bounding box center [309, 124] width 229 height 31
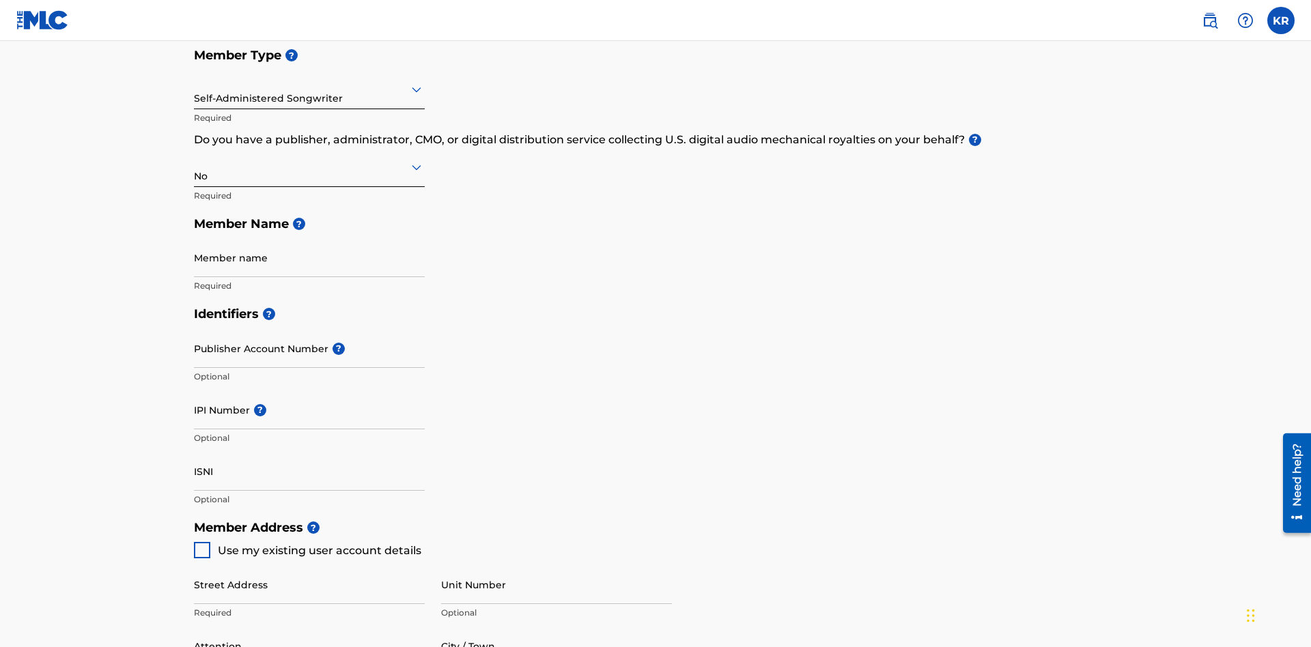
scroll to position [615, 0]
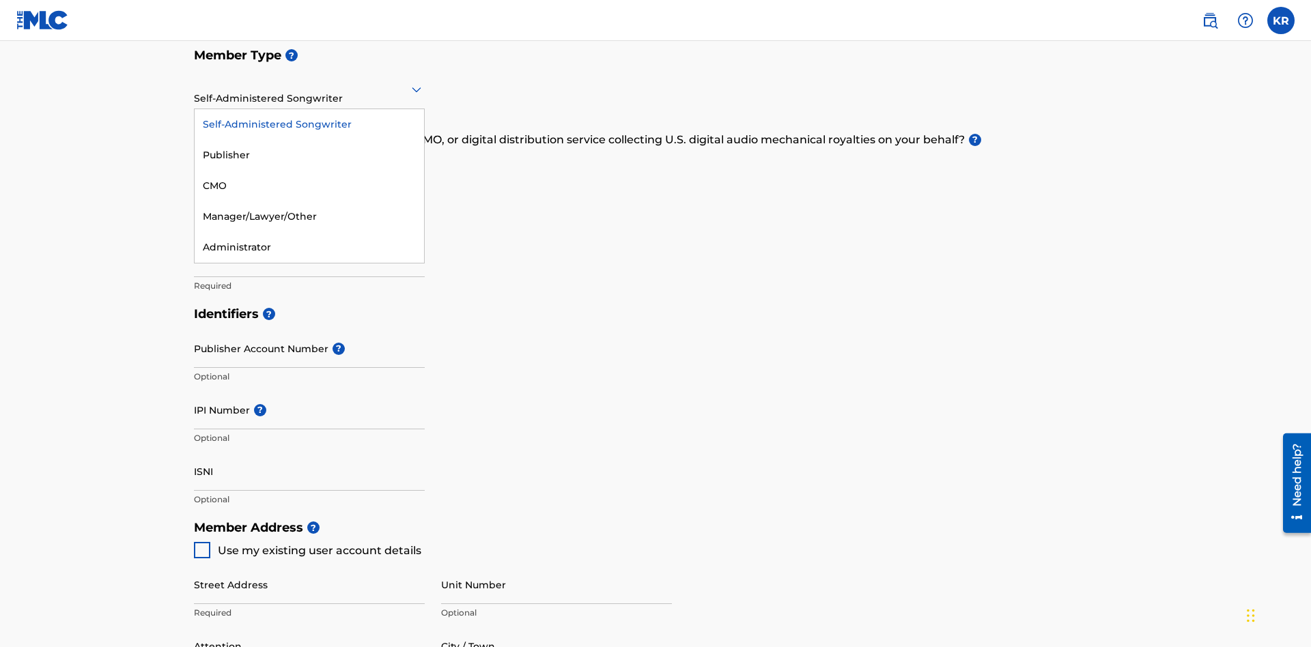
click at [309, 216] on div "Manager/Lawyer/Other" at bounding box center [309, 216] width 229 height 31
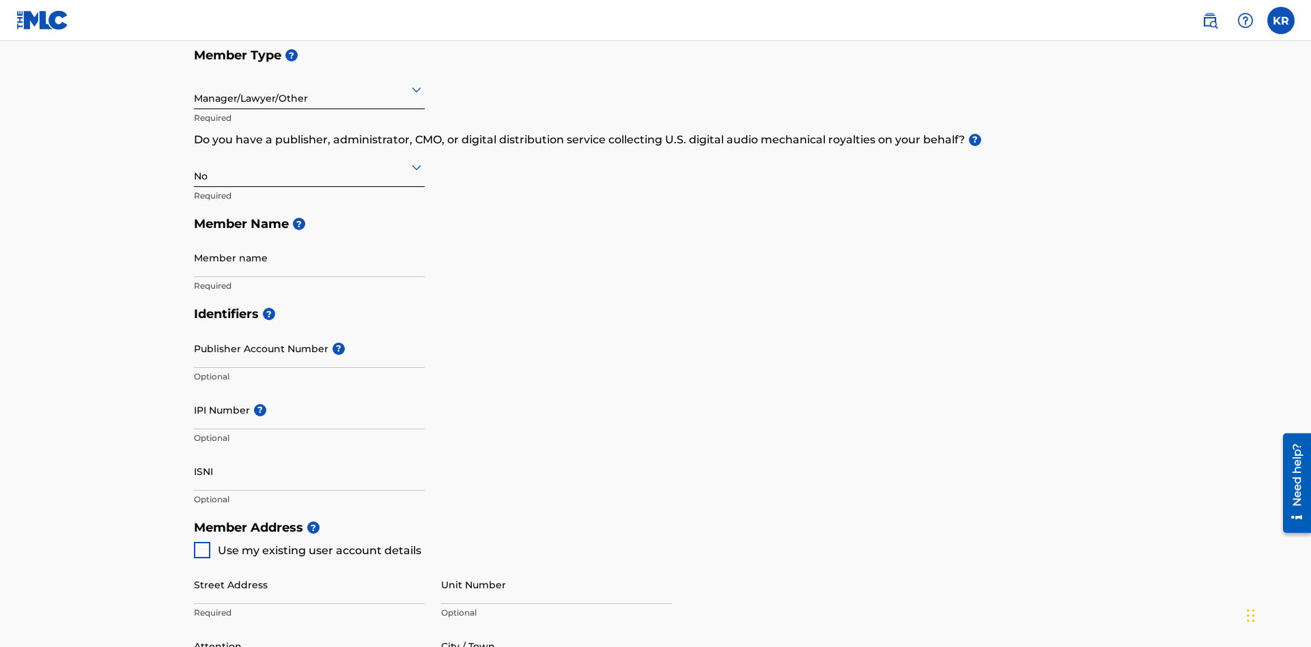
scroll to position [615, 0]
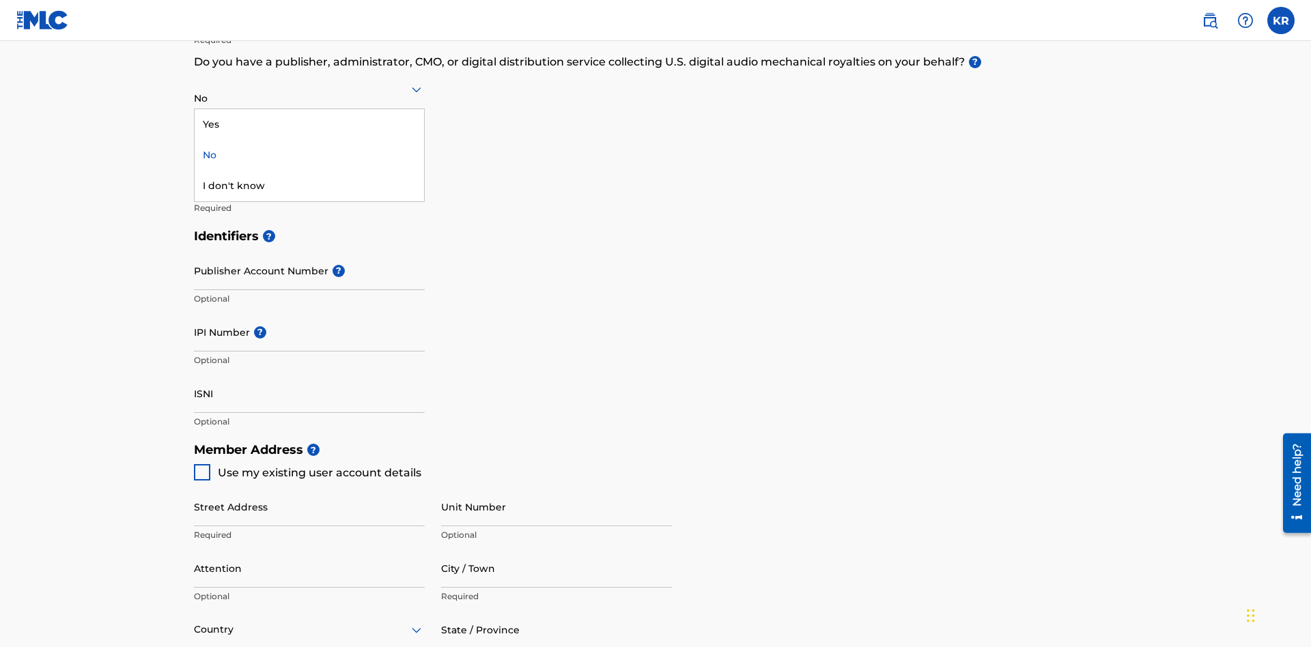
click at [309, 124] on div "Yes" at bounding box center [309, 124] width 229 height 31
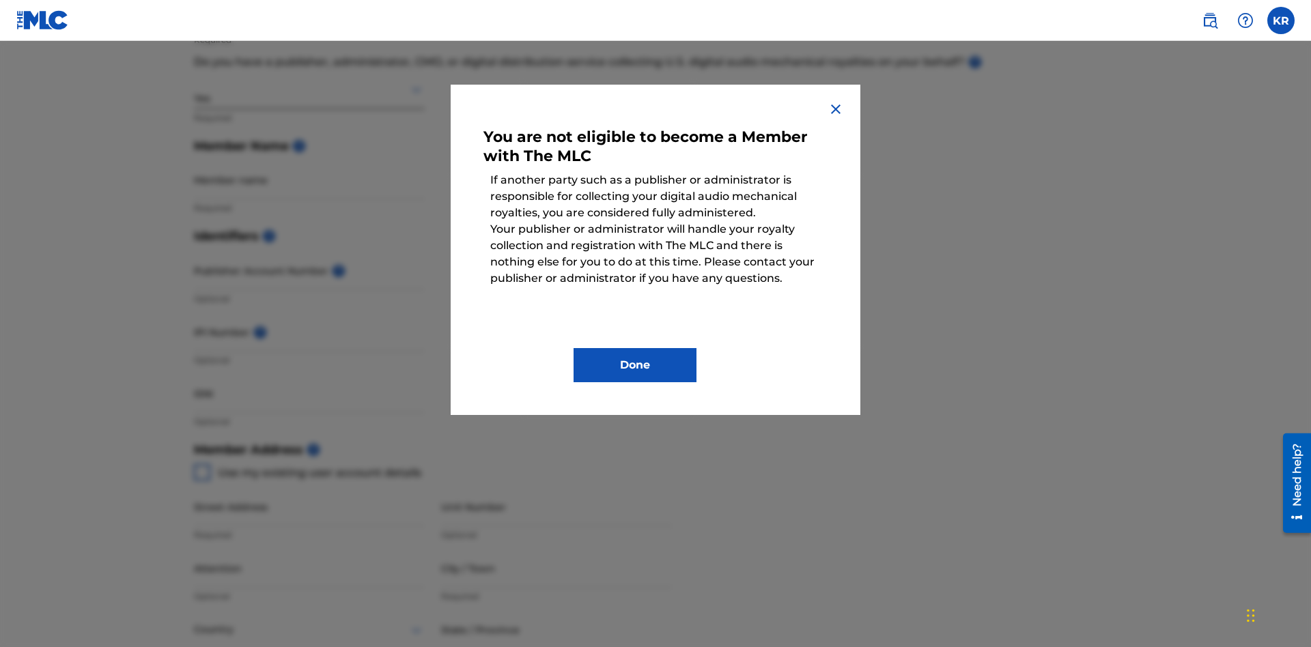
click at [635, 365] on button "Done" at bounding box center [635, 365] width 123 height 34
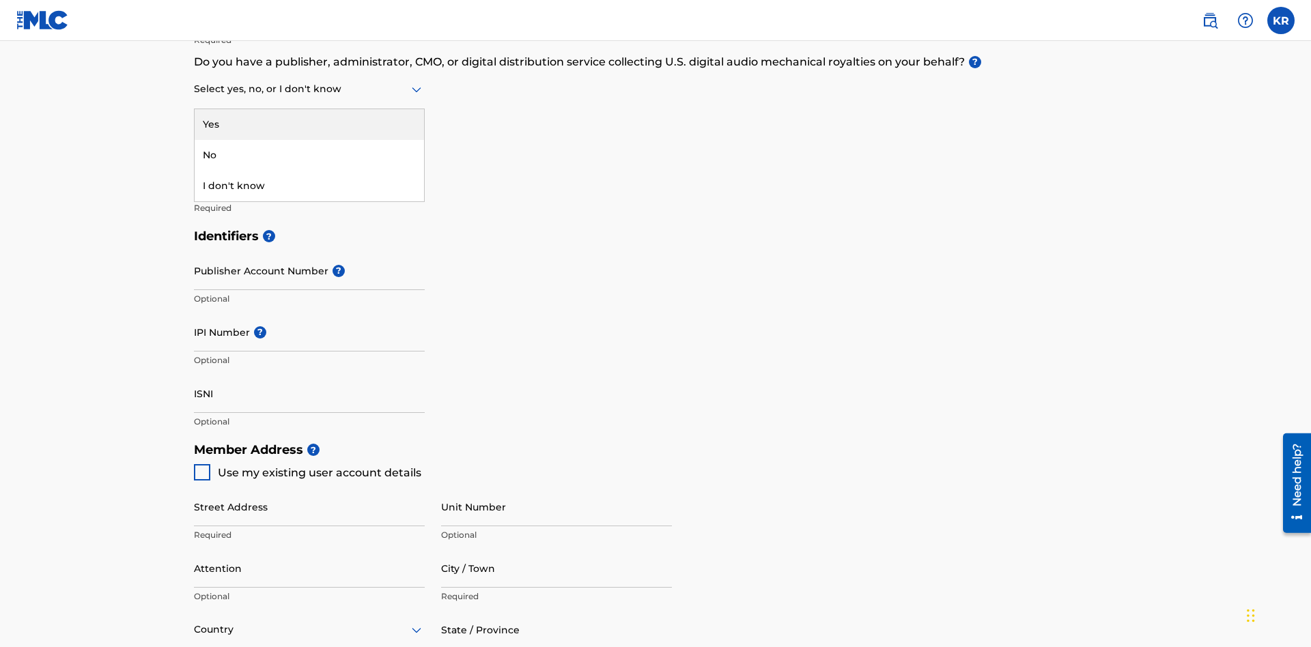
click at [309, 186] on div "I don't know" at bounding box center [309, 186] width 229 height 31
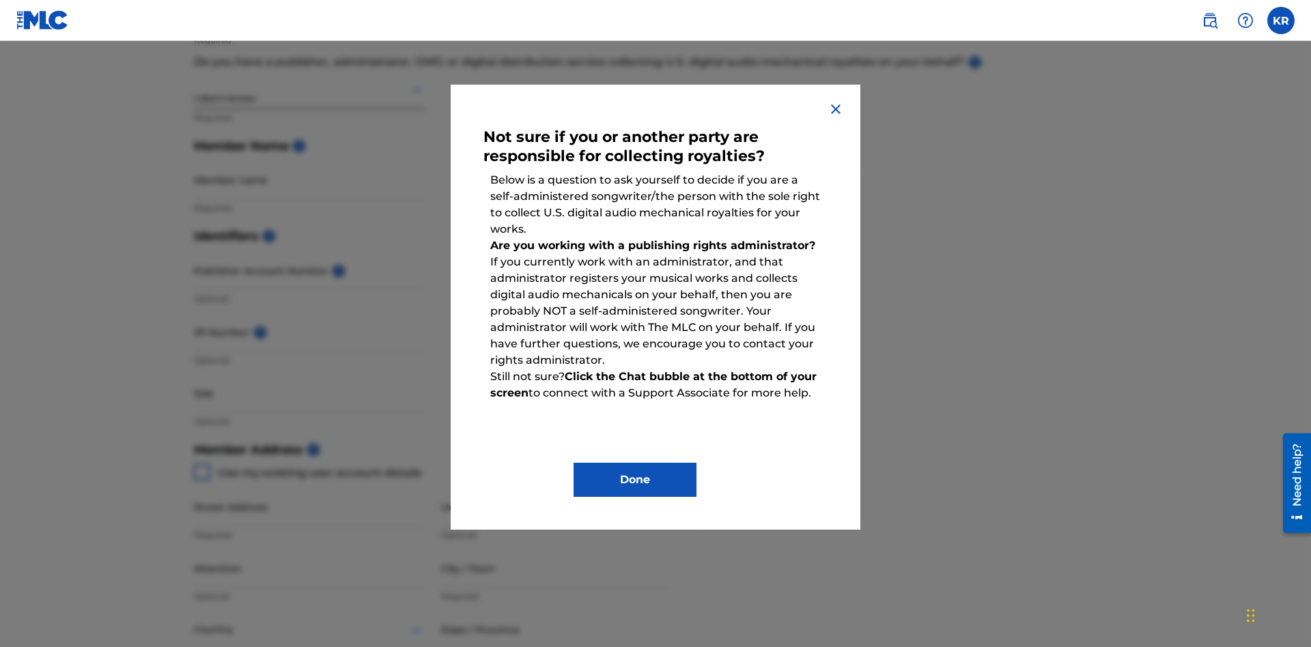
click at [635, 480] on button "Done" at bounding box center [635, 480] width 123 height 34
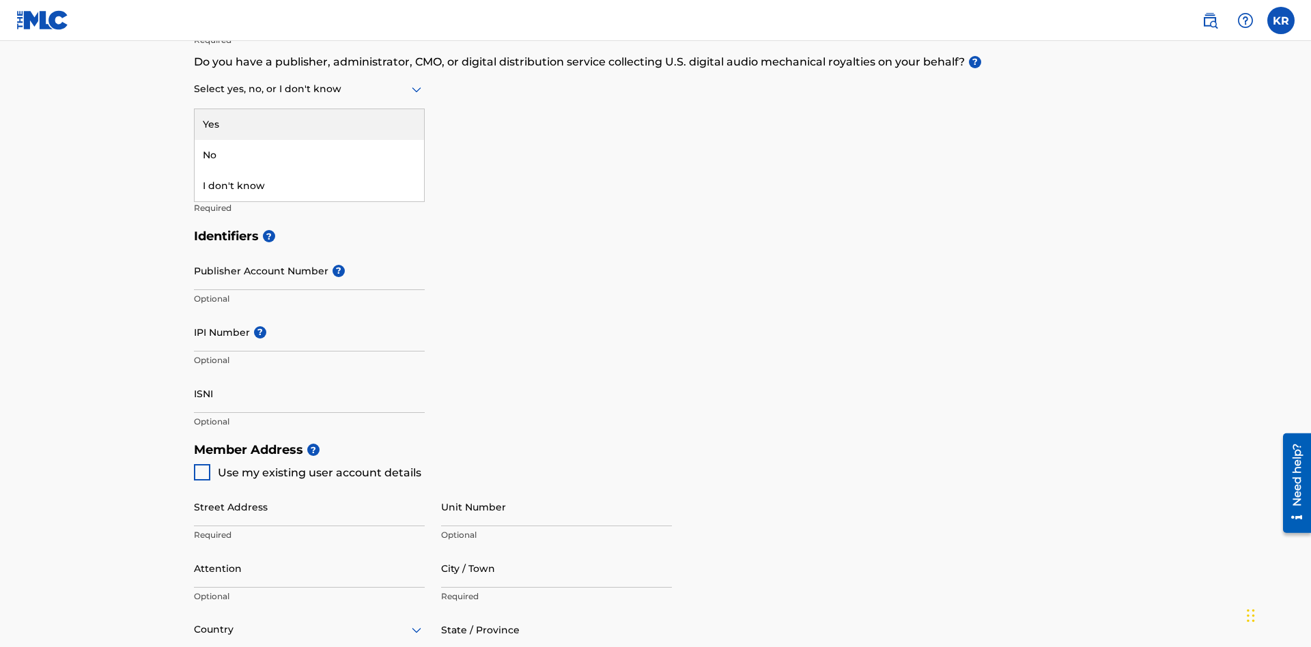
click at [309, 155] on div "No" at bounding box center [309, 155] width 229 height 31
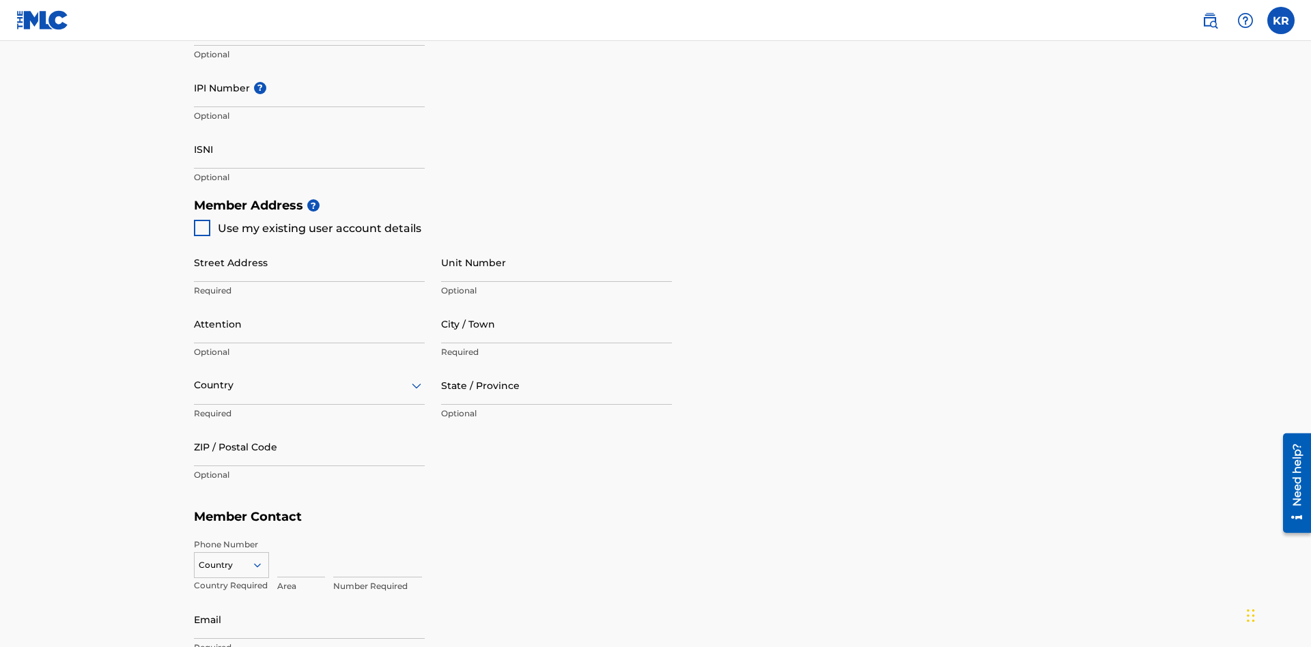
scroll to position [593, 0]
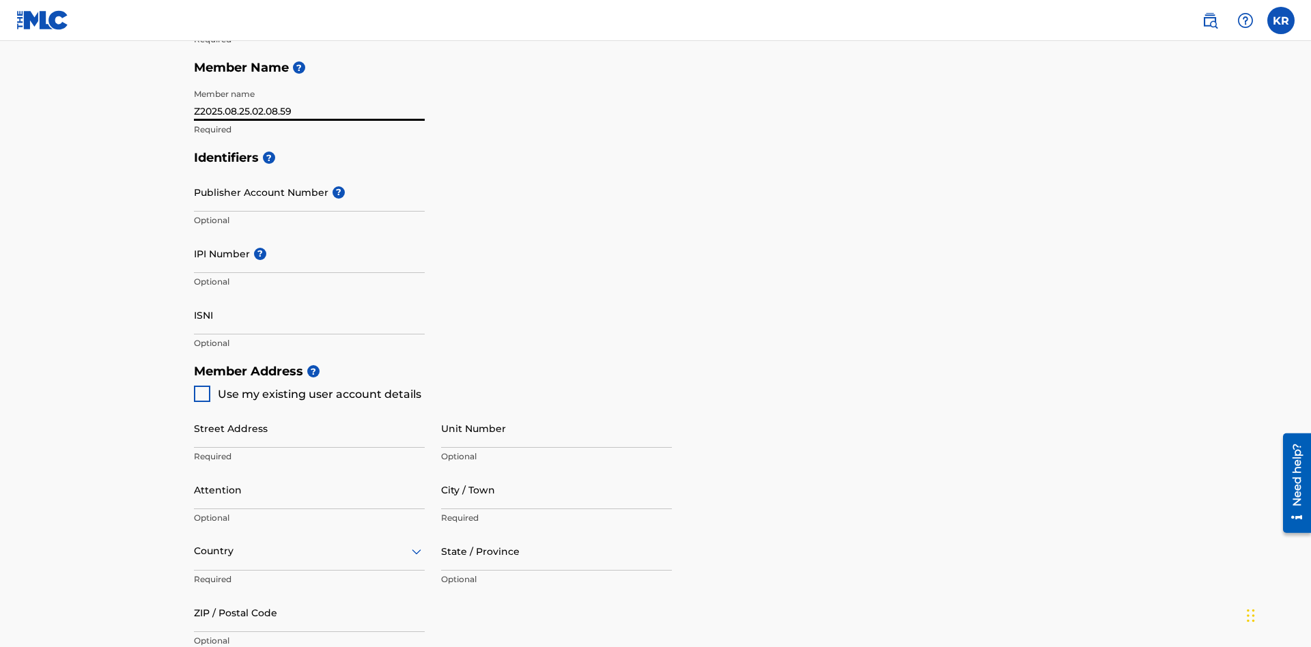
type input "Z2025.08.25.02.08.59"
click at [309, 409] on input "Street Address" at bounding box center [309, 428] width 231 height 39
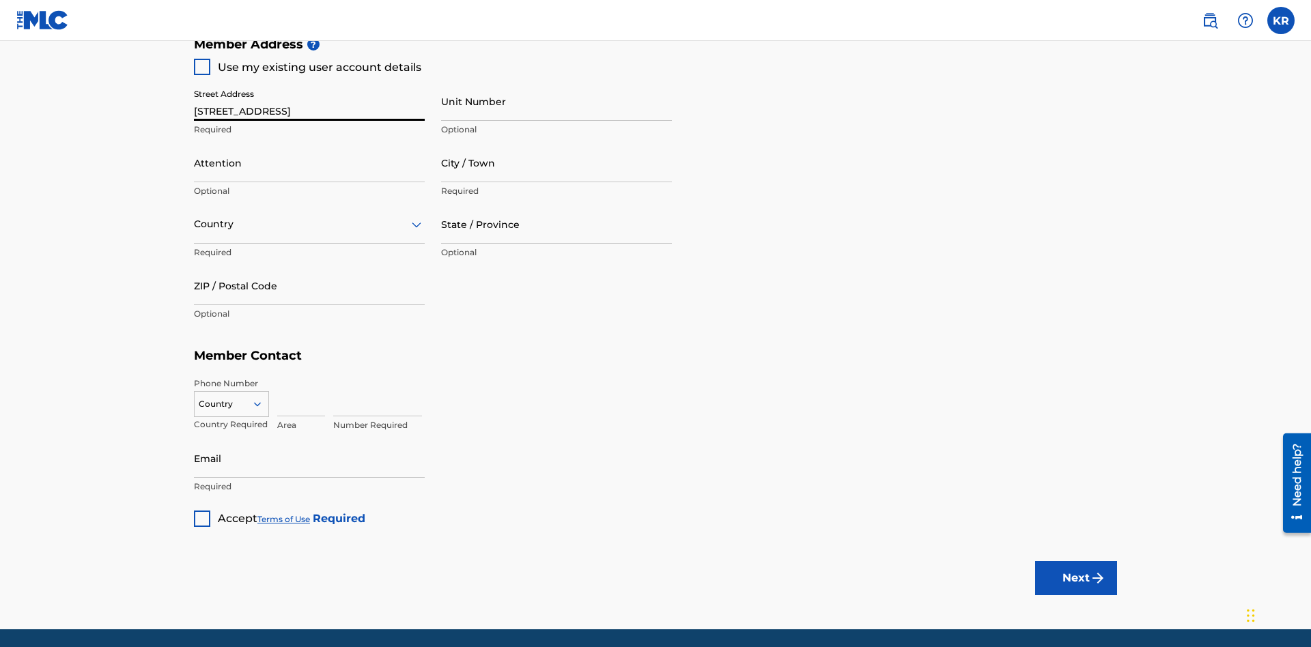
type input "123 Main St"
click at [557, 101] on input "Unit Number" at bounding box center [556, 101] width 231 height 39
type input "Unit A"
click at [309, 143] on input "Attention" at bounding box center [309, 162] width 231 height 39
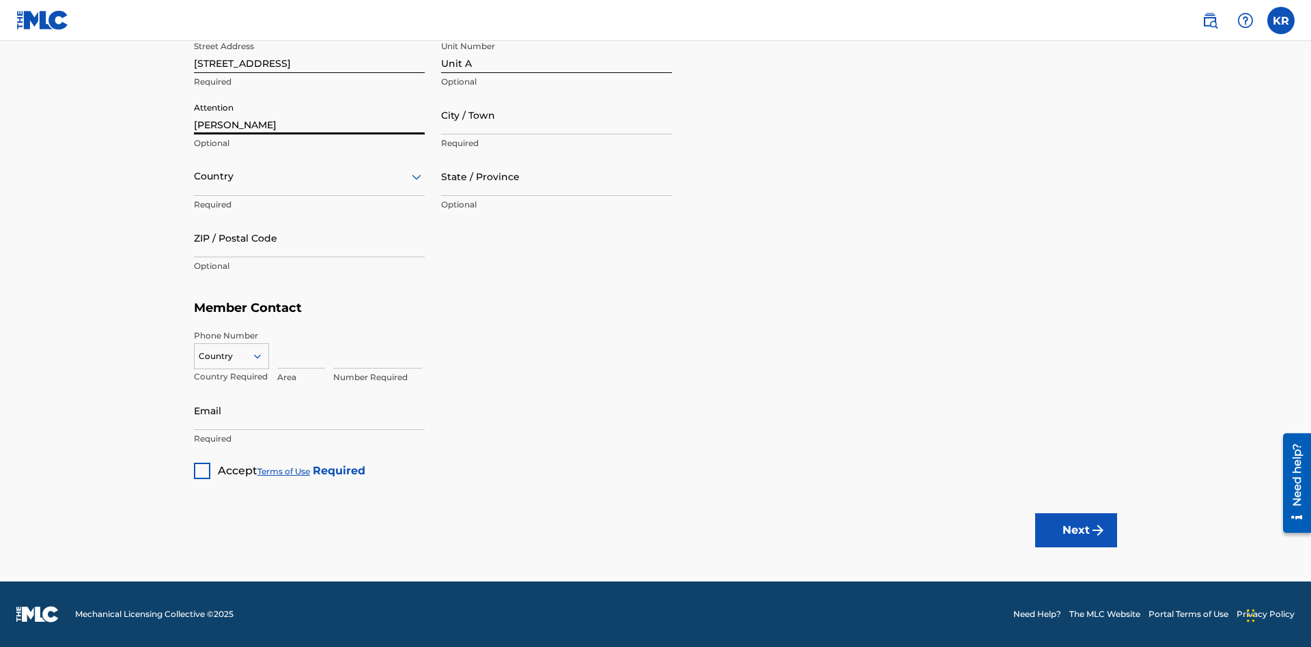
type input "Steve"
click at [557, 115] on input "City / Town" at bounding box center [556, 115] width 231 height 39
type input "London"
click at [195, 176] on input "text" at bounding box center [195, 176] width 3 height 14
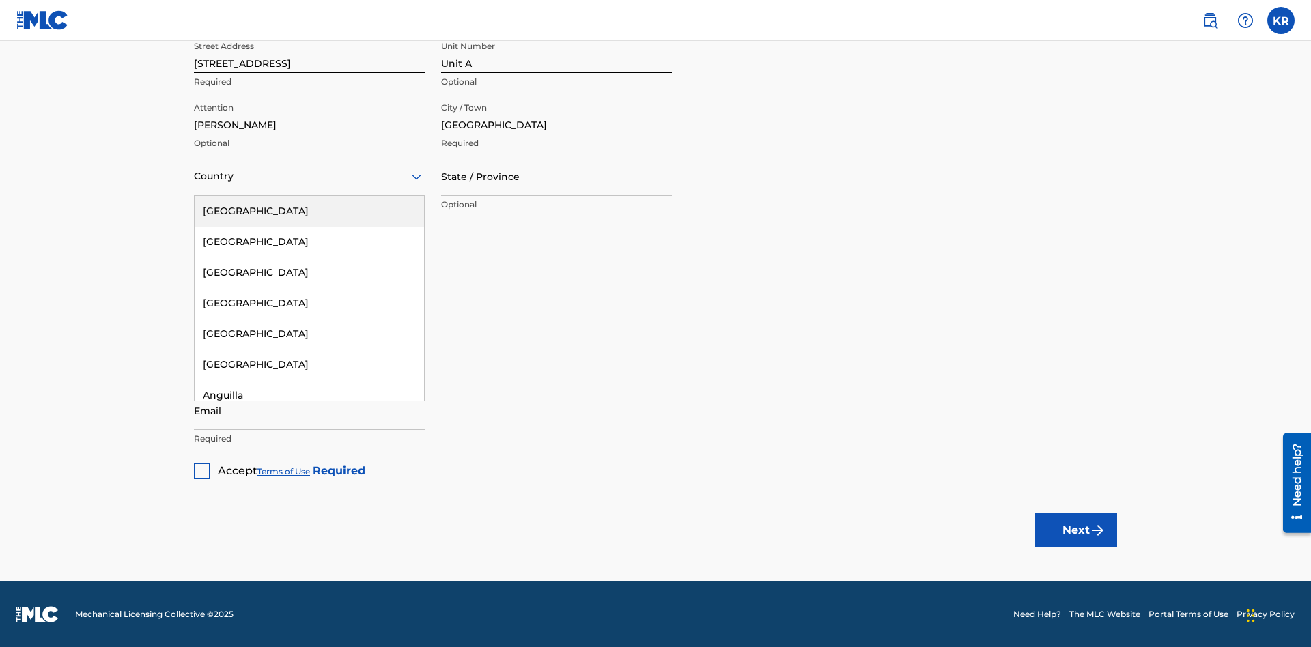
click at [309, 211] on div "[GEOGRAPHIC_DATA]" at bounding box center [309, 211] width 229 height 31
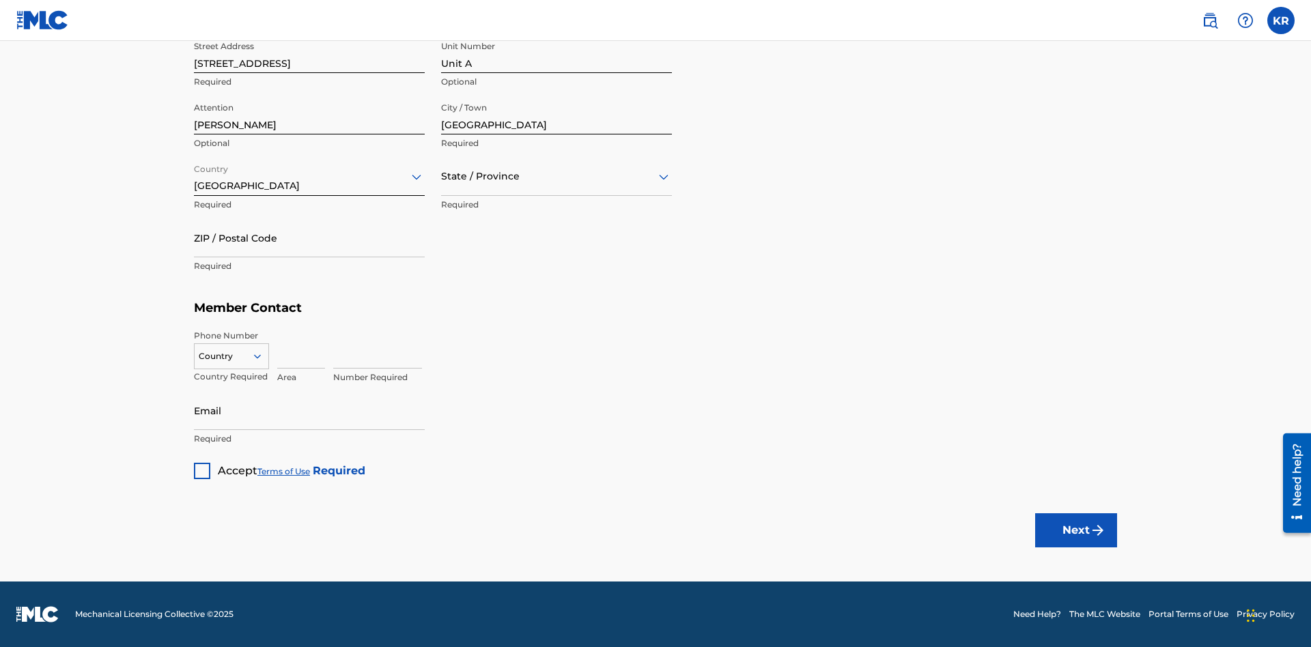
click at [442, 176] on input "text" at bounding box center [442, 176] width 3 height 14
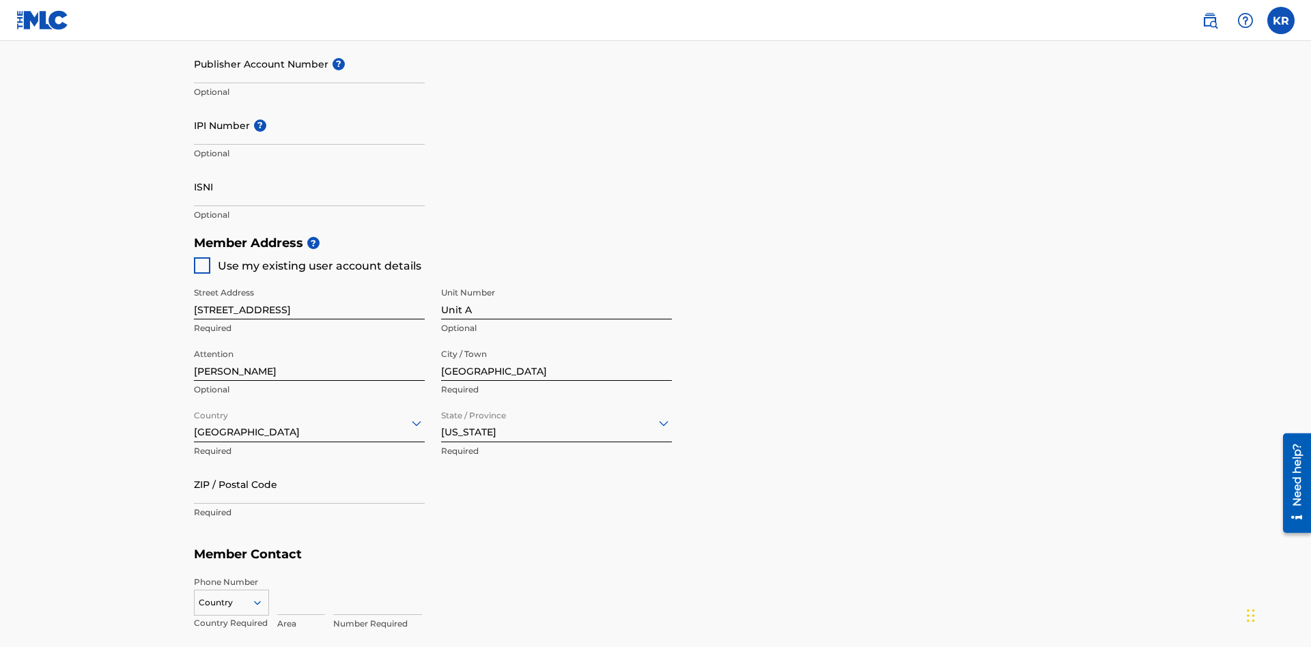
click at [309, 465] on input "ZIP / Postal Code" at bounding box center [309, 484] width 231 height 39
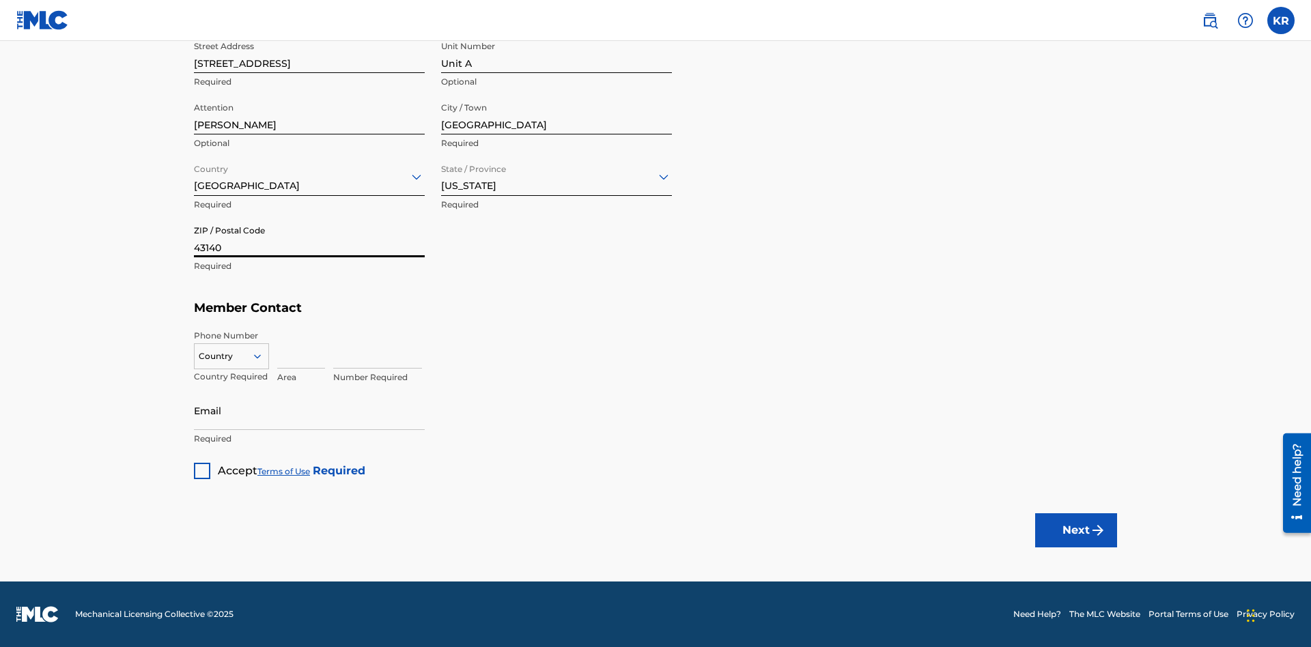
type input "43140"
click at [263, 356] on icon at bounding box center [257, 356] width 12 height 12
click at [232, 378] on div "US, [GEOGRAPHIC_DATA] +1" at bounding box center [232, 390] width 74 height 53
click at [301, 349] on input at bounding box center [301, 349] width 48 height 39
type input "740"
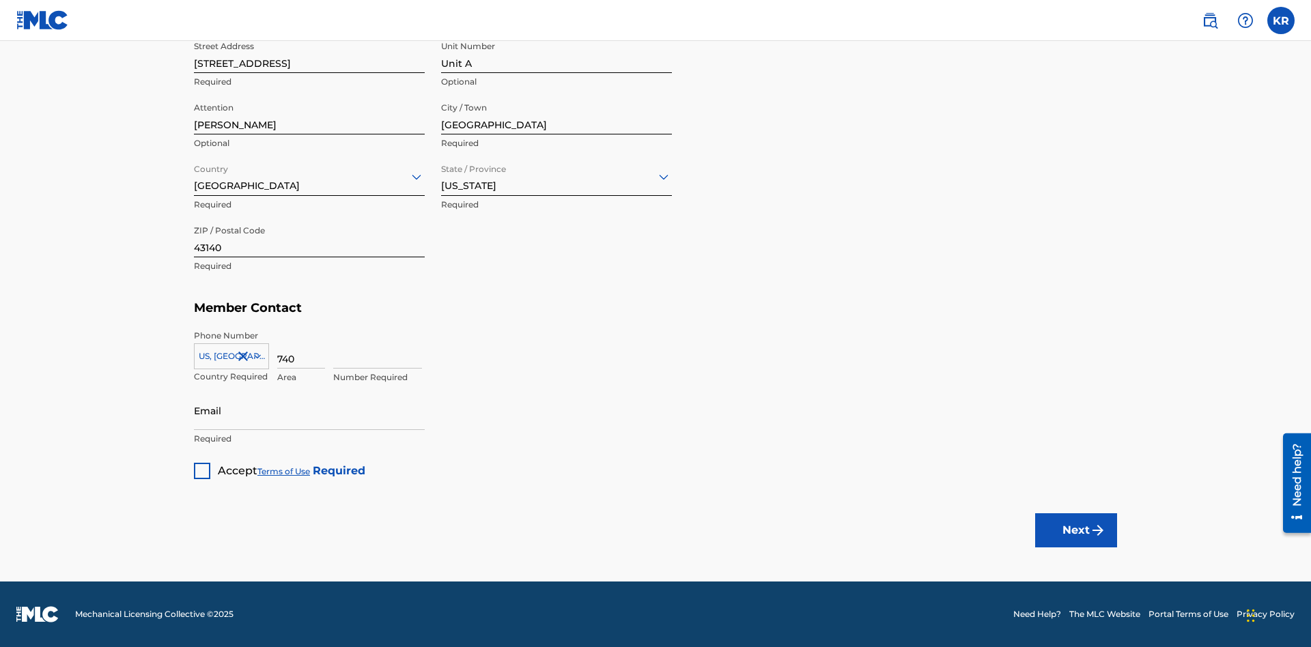
click at [378, 349] on input at bounding box center [377, 349] width 89 height 39
type input "8675309"
click at [309, 410] on input "Email" at bounding box center [309, 410] width 231 height 39
type input "SteveMiller@email.com"
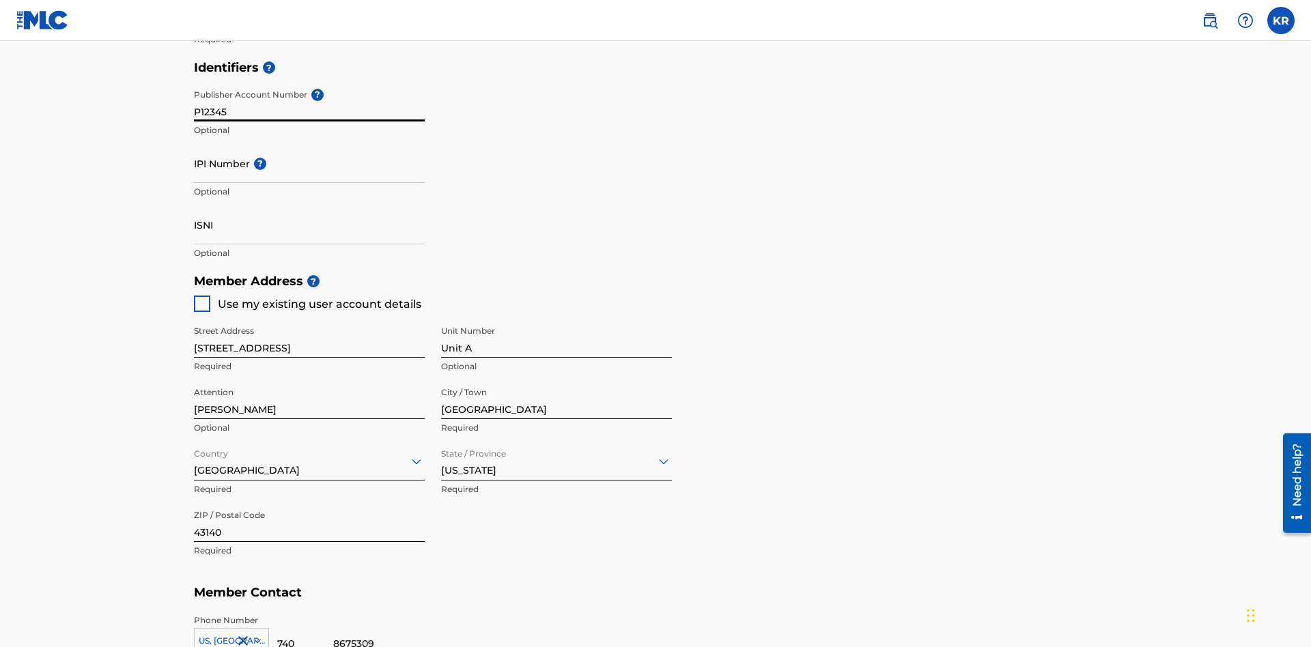
type input "P12345"
click at [309, 144] on input "IPI Number ?" at bounding box center [309, 163] width 231 height 39
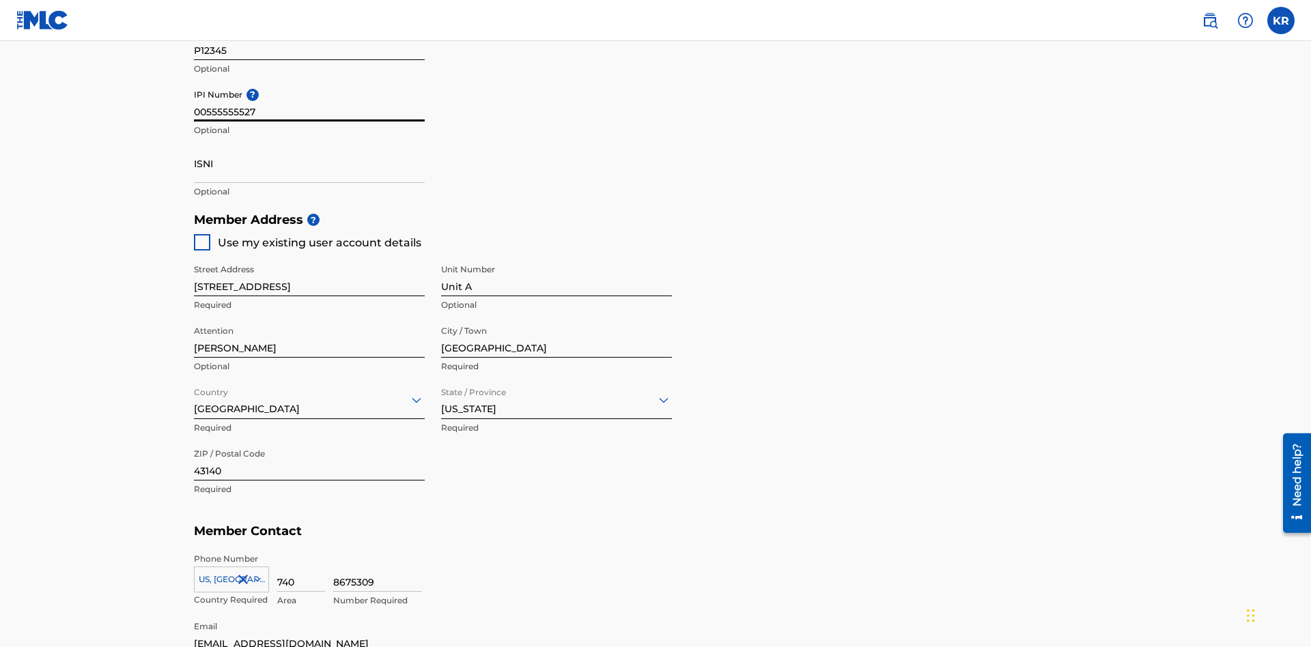
type input "00555555527"
click at [309, 144] on input "ISNI" at bounding box center [309, 163] width 231 height 39
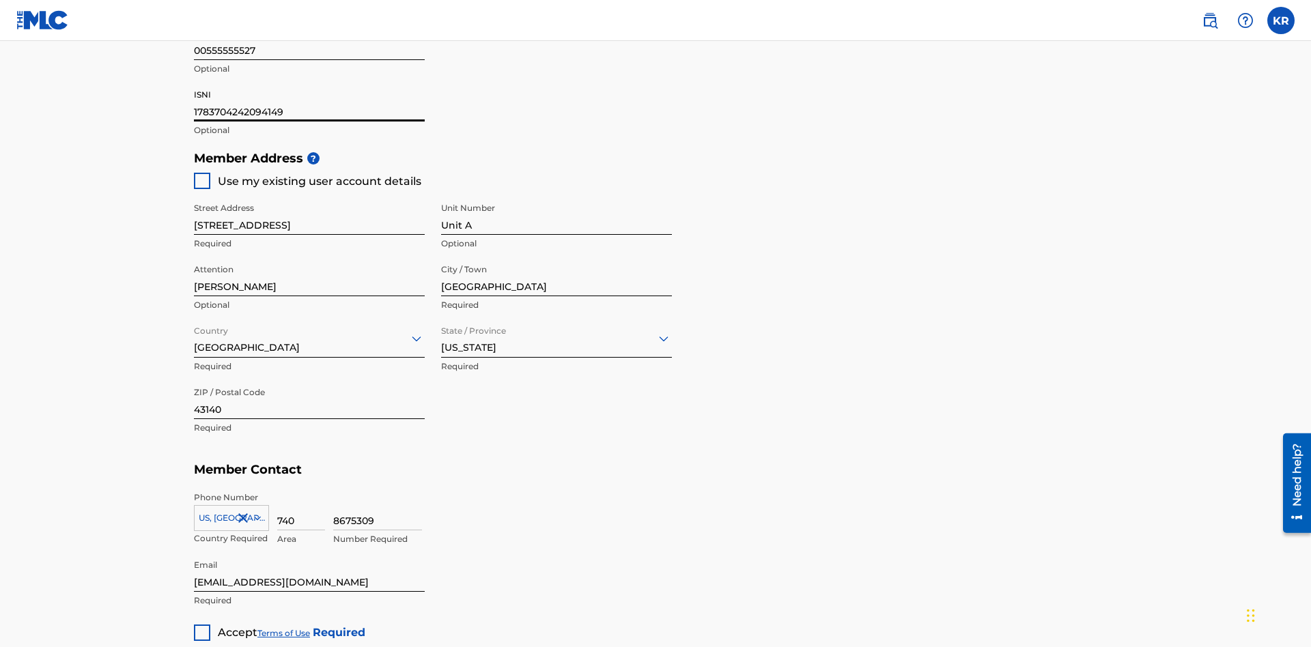
type input "1783704242094149"
click at [202, 625] on div at bounding box center [202, 633] width 16 height 16
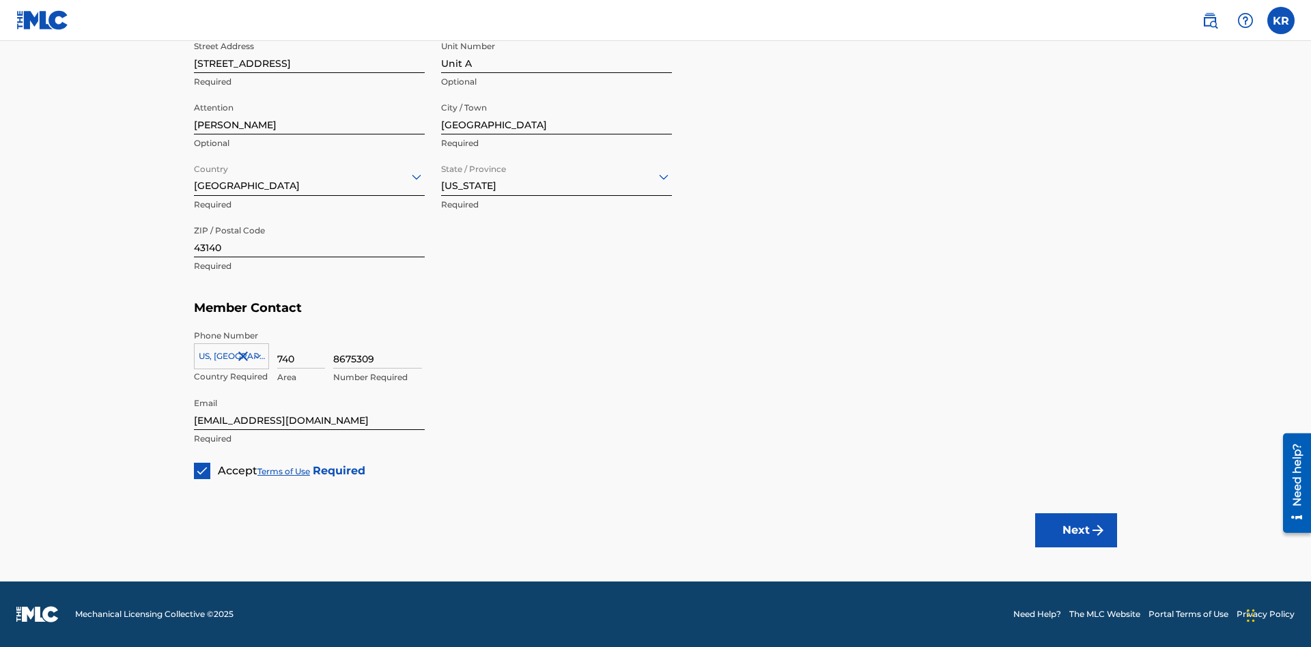
click at [1076, 530] on button "Next" at bounding box center [1076, 531] width 82 height 34
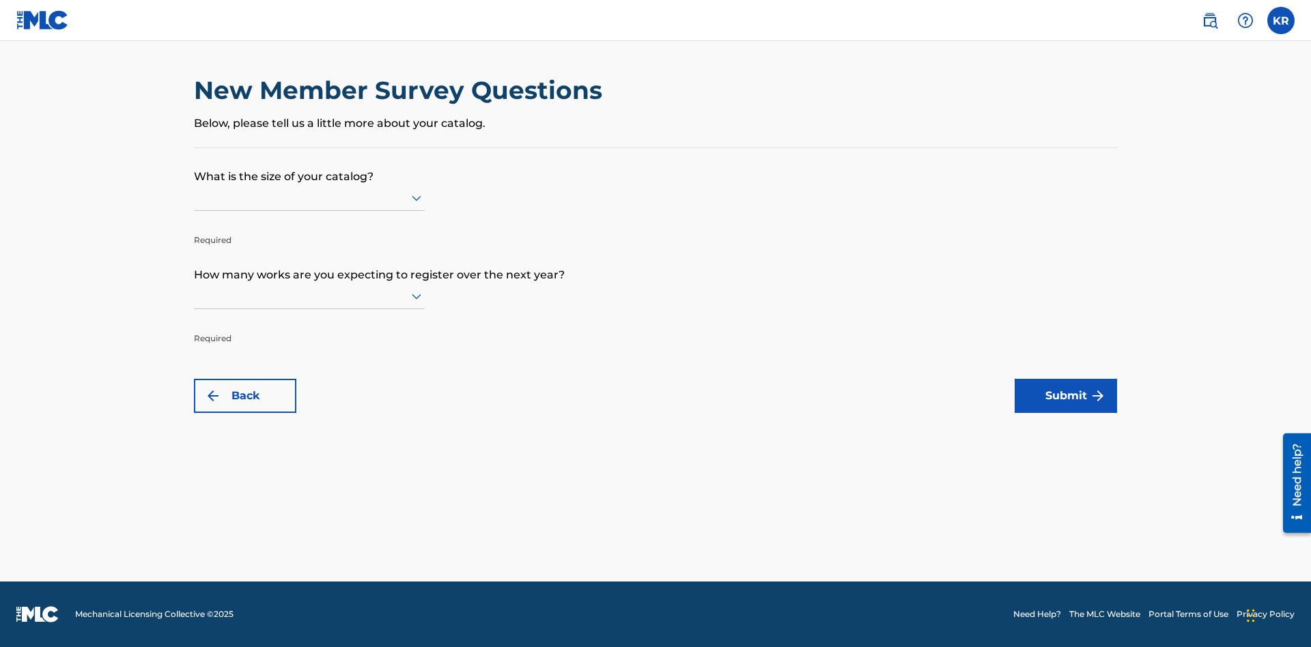
click at [195, 197] on input "text" at bounding box center [195, 198] width 3 height 14
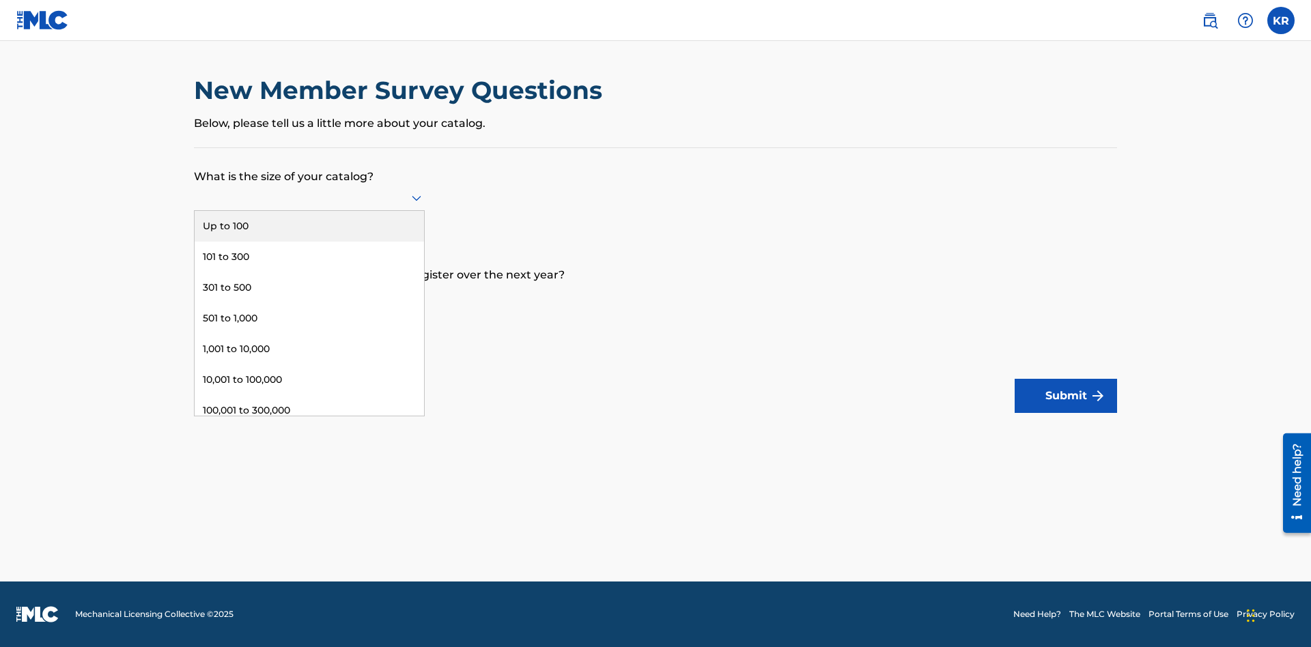
click at [309, 226] on div "Up to 100" at bounding box center [309, 226] width 229 height 31
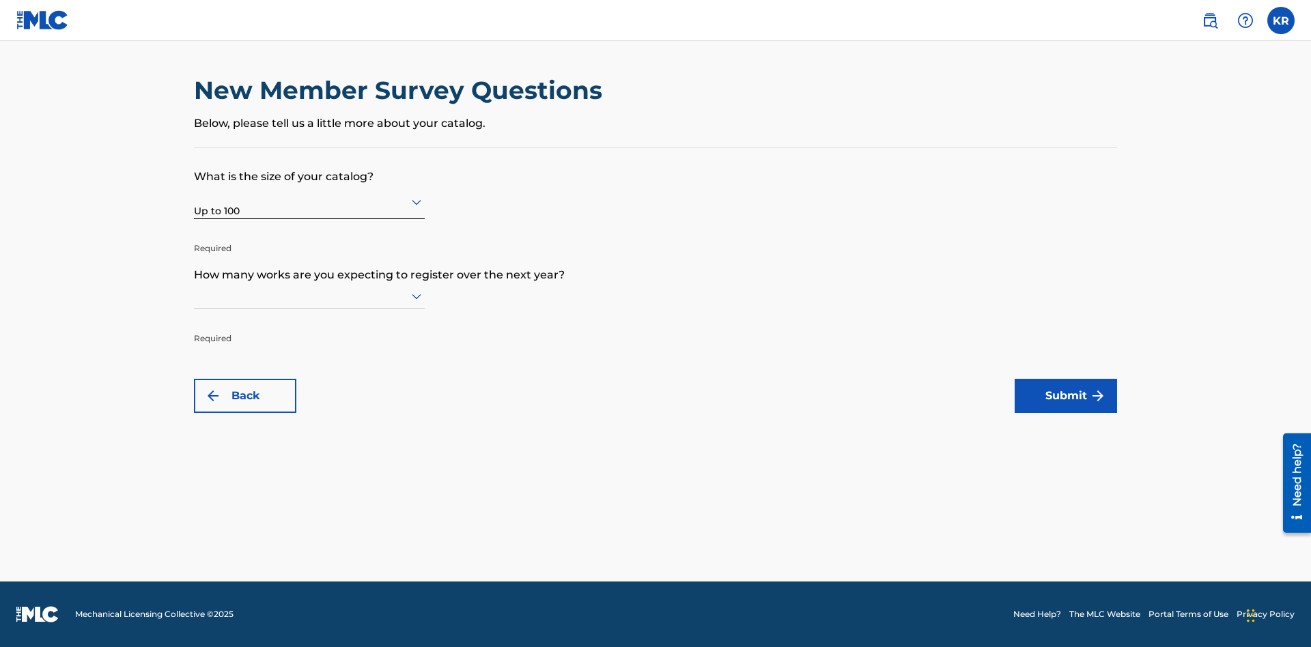
click at [195, 296] on input "text" at bounding box center [195, 296] width 3 height 14
click at [309, 324] on div "Up to 100" at bounding box center [309, 324] width 229 height 31
click at [1066, 396] on button "Submit" at bounding box center [1066, 396] width 102 height 34
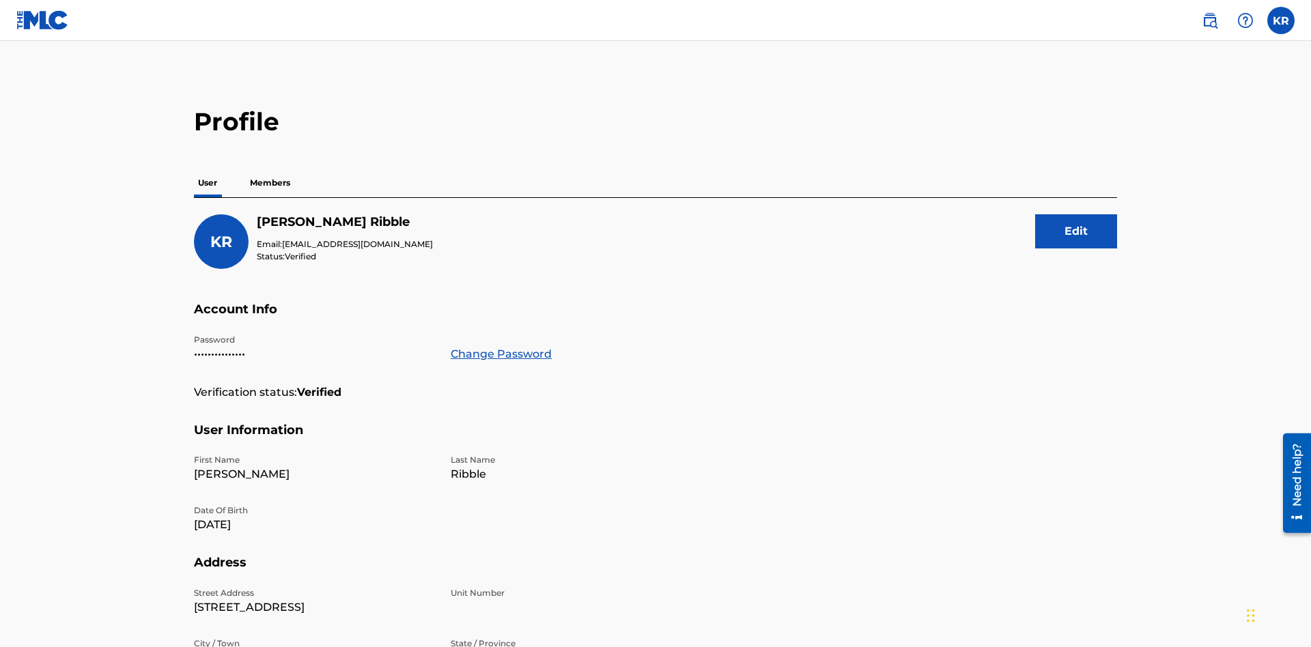
click at [270, 169] on p "Members" at bounding box center [270, 183] width 48 height 29
